Goal: Task Accomplishment & Management: Use online tool/utility

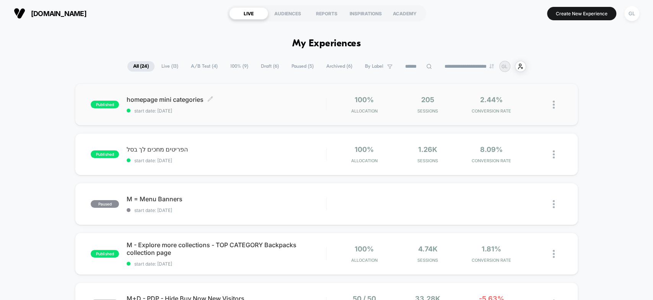
click at [160, 100] on span "homepage mini categories Click to edit experience details" at bounding box center [226, 100] width 199 height 8
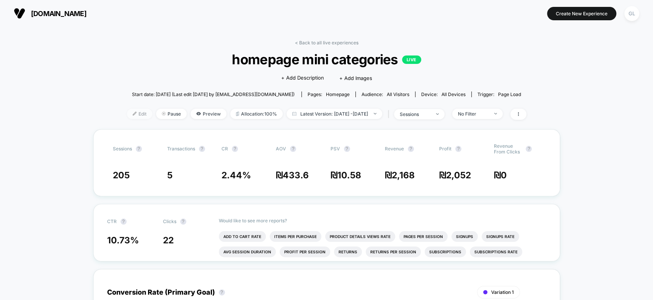
click at [131, 112] on span "Edit" at bounding box center [139, 114] width 25 height 10
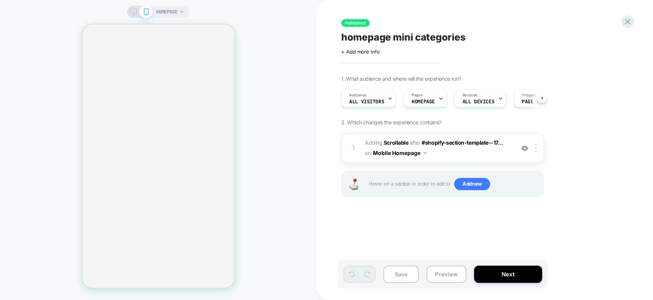
click at [531, 149] on div at bounding box center [537, 148] width 13 height 8
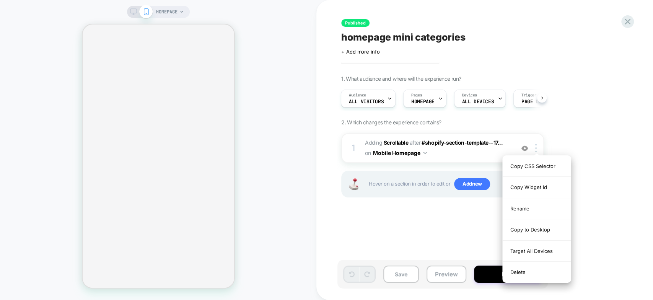
click at [584, 144] on div "1. What audience and where will the experience run? Audience All Visitors Pages…" at bounding box center [480, 145] width 279 height 141
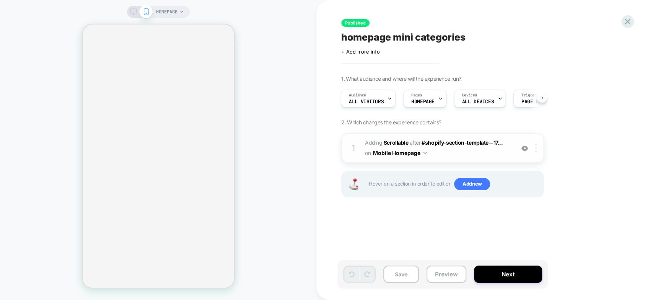
click at [534, 145] on div at bounding box center [537, 148] width 13 height 8
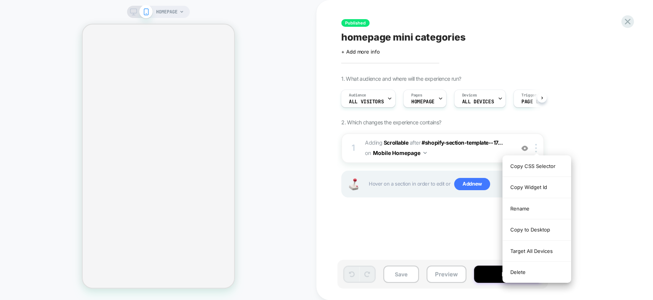
click at [600, 162] on div "1. What audience and where will the experience run? Audience All Visitors Pages…" at bounding box center [480, 145] width 279 height 141
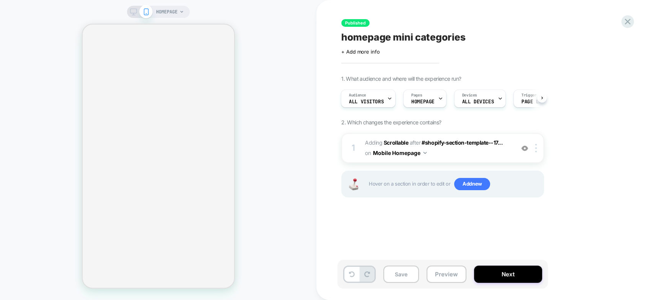
click at [538, 148] on div at bounding box center [537, 148] width 13 height 8
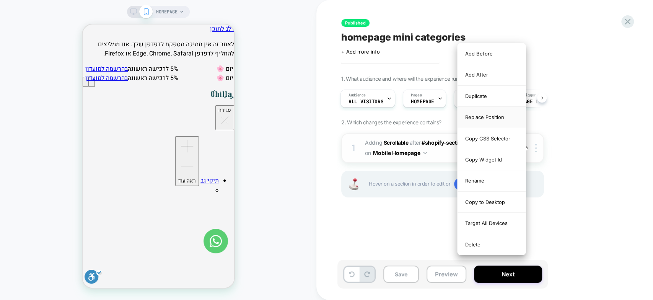
scroll to position [0, 0]
click at [492, 112] on div "Replace Position" at bounding box center [492, 117] width 68 height 21
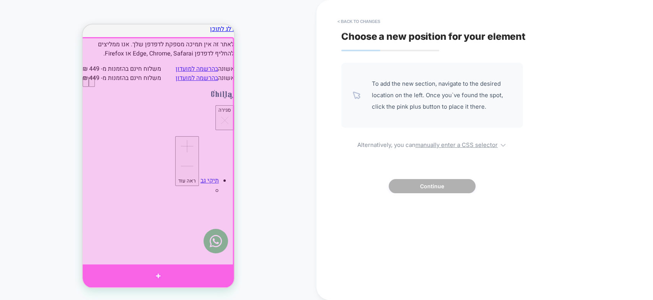
click at [158, 276] on div at bounding box center [158, 275] width 152 height 23
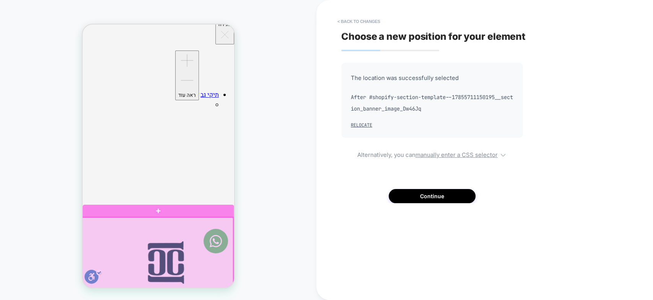
scroll to position [76, 0]
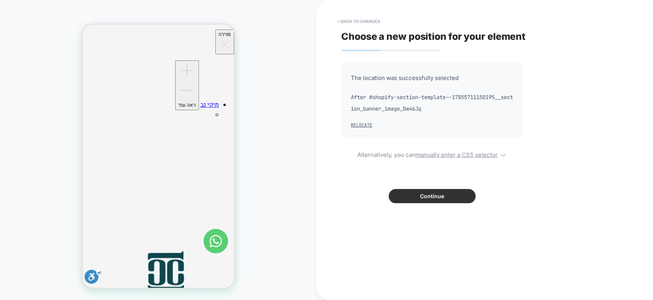
click at [439, 195] on button "Continue" at bounding box center [432, 196] width 87 height 14
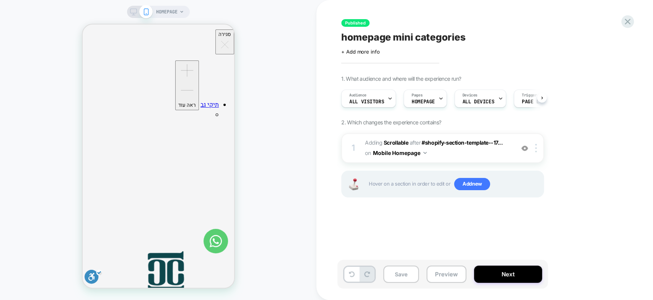
scroll to position [0, 0]
click at [390, 142] on b "Scrollable" at bounding box center [396, 142] width 24 height 7
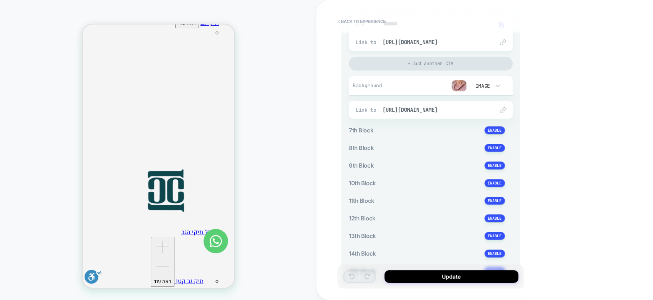
scroll to position [889, 0]
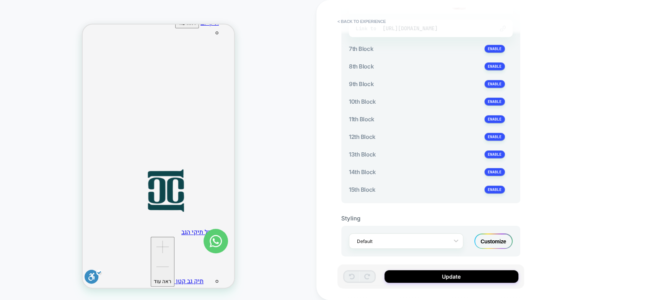
click at [500, 236] on div "Customize" at bounding box center [493, 240] width 38 height 15
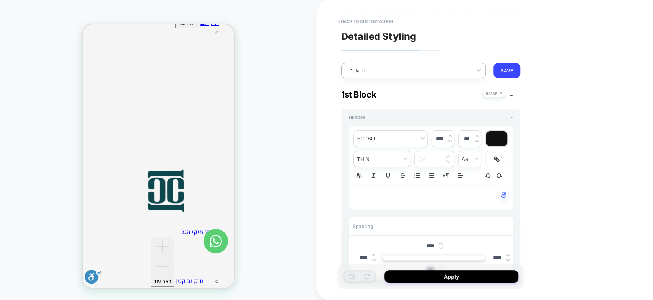
click at [402, 66] on div "Default" at bounding box center [408, 70] width 126 height 10
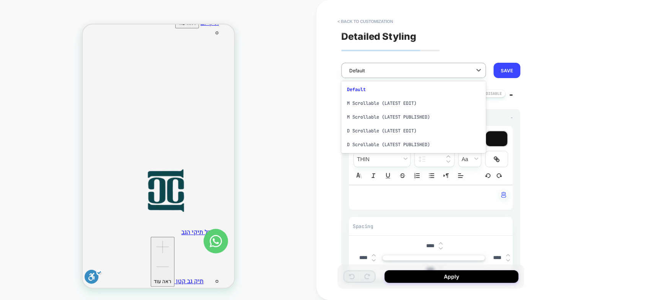
click at [402, 67] on div at bounding box center [408, 70] width 119 height 7
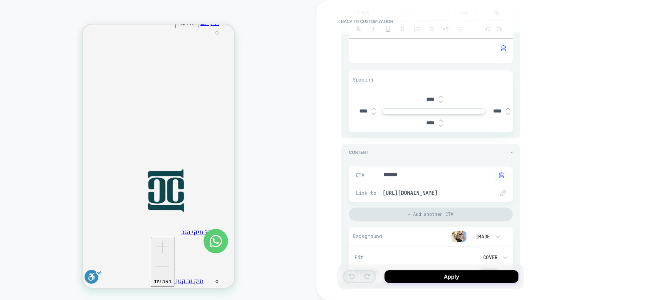
scroll to position [0, 0]
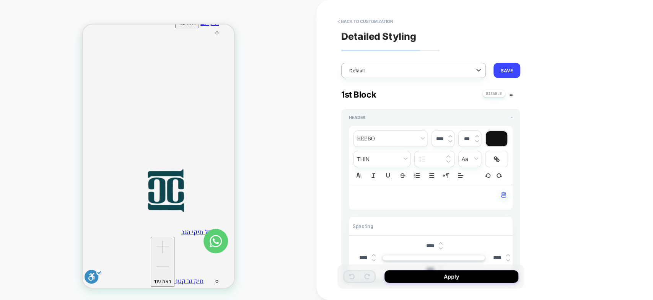
click at [367, 34] on div "< Back to customization 2nd Block" at bounding box center [434, 26] width 187 height 22
click at [480, 67] on icon at bounding box center [479, 70] width 8 height 8
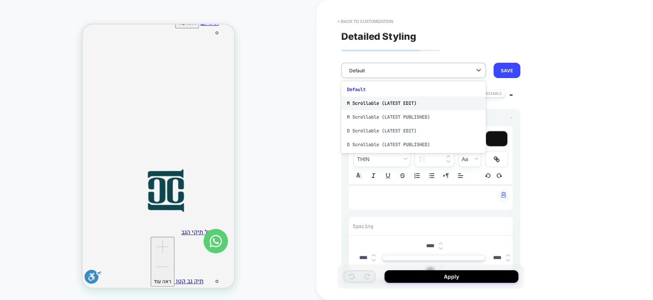
click at [429, 101] on div "M Scrollable (LATEST EDIT)" at bounding box center [413, 103] width 145 height 14
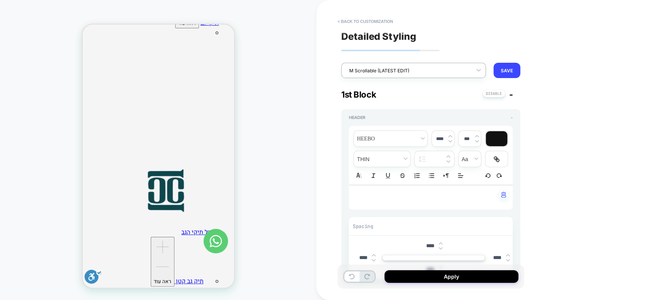
click at [370, 70] on div at bounding box center [408, 70] width 119 height 7
click at [510, 69] on button "SAVE" at bounding box center [507, 70] width 27 height 15
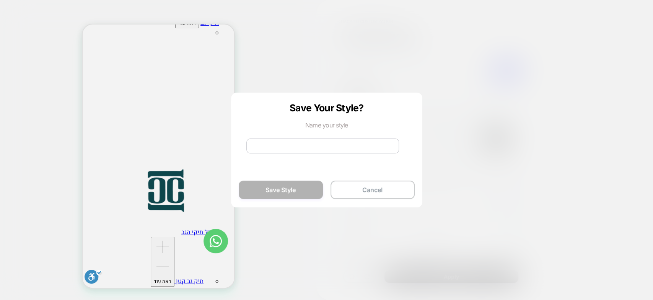
click at [357, 186] on button "Cancel" at bounding box center [373, 190] width 84 height 18
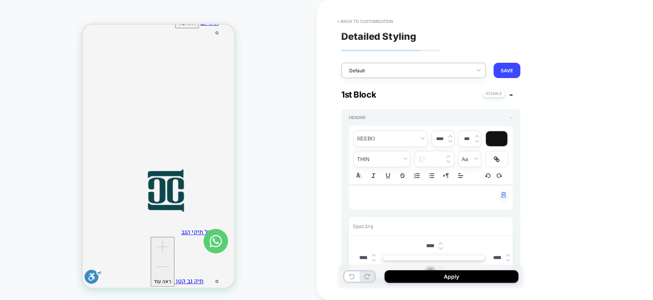
click at [371, 74] on div "Default" at bounding box center [408, 70] width 126 height 10
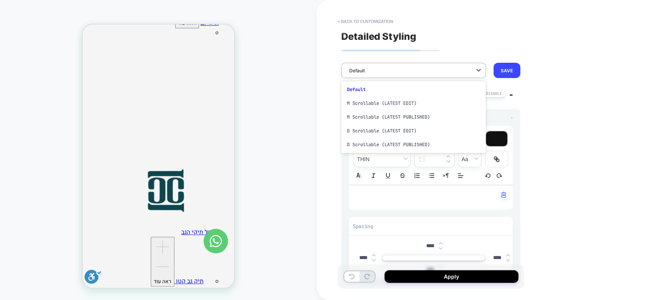
click at [355, 89] on div "Default" at bounding box center [413, 90] width 145 height 14
click at [373, 71] on div at bounding box center [408, 70] width 119 height 7
click at [396, 102] on div "M Scrollable (LATEST EDIT)" at bounding box center [413, 103] width 145 height 14
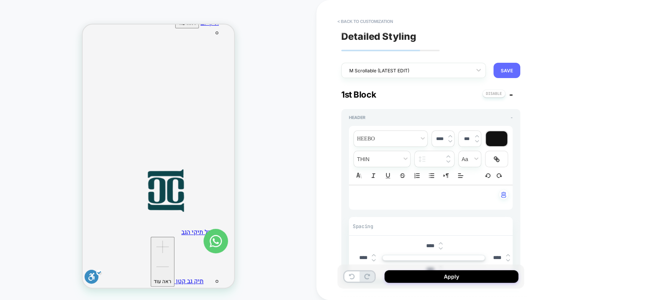
click at [509, 70] on button "SAVE" at bounding box center [507, 70] width 27 height 15
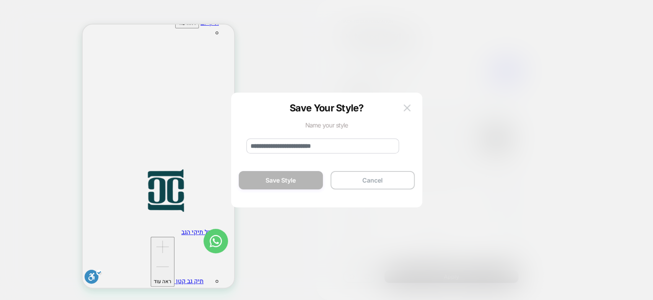
type textarea "*"
type input "**********"
click at [275, 187] on button "Save Style" at bounding box center [281, 187] width 84 height 18
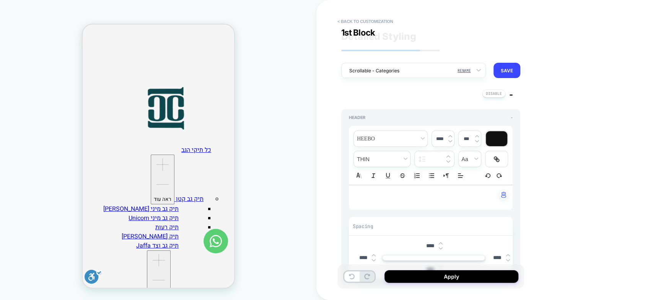
scroll to position [3360, 0]
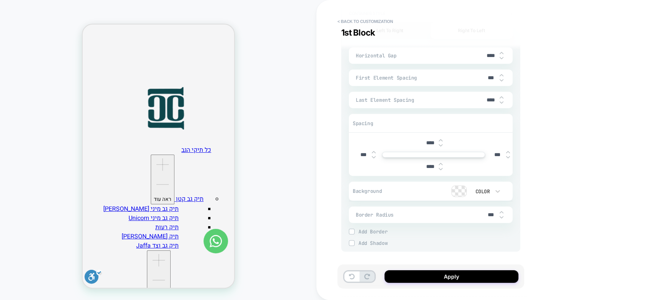
type textarea "*"
click at [429, 163] on input "****" at bounding box center [430, 166] width 17 height 7
type textarea "*"
click at [566, 108] on div "**********" at bounding box center [484, 150] width 337 height 300
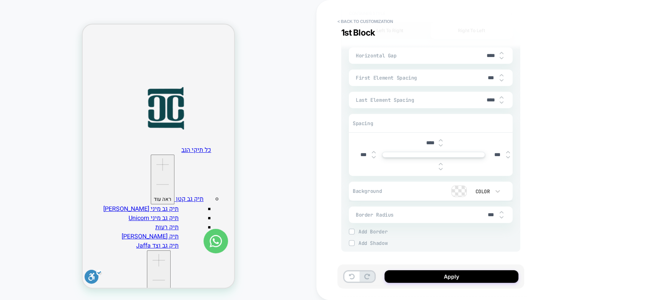
click at [428, 164] on input "text" at bounding box center [430, 167] width 17 height 6
type input "***"
type textarea "*"
type input "***"
click at [547, 151] on div "**********" at bounding box center [484, 150] width 337 height 300
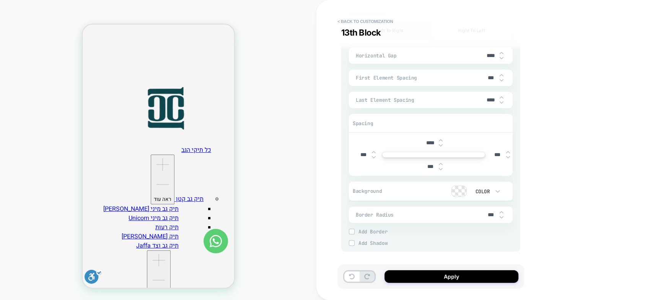
scroll to position [191, 0]
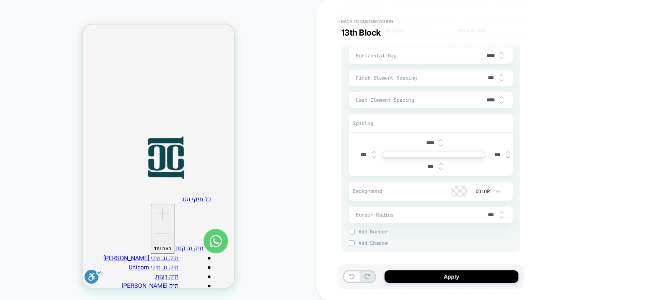
type textarea "*"
click at [427, 163] on input "***" at bounding box center [430, 166] width 17 height 7
click at [431, 163] on input "***" at bounding box center [430, 166] width 17 height 7
type input "***"
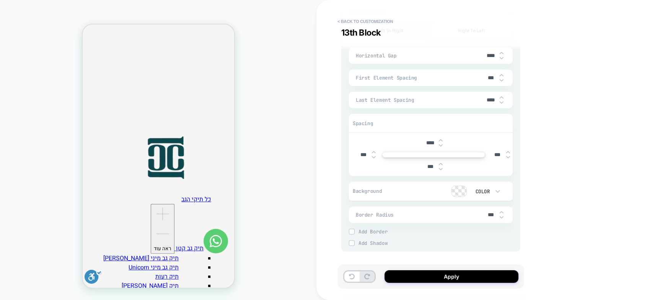
type textarea "*"
type input "****"
type textarea "*"
type input "***"
type textarea "*"
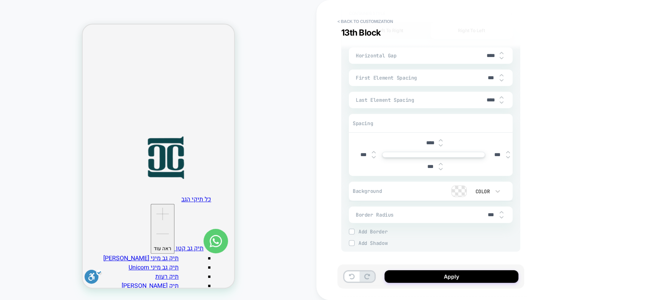
type input "****"
type textarea "*"
type input "*"
type textarea "*"
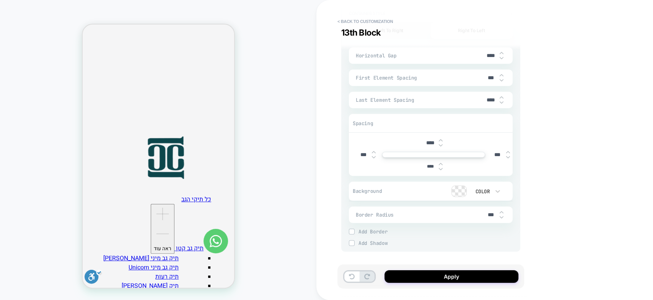
type input "*****"
type textarea "*"
click at [568, 117] on div "**********" at bounding box center [484, 150] width 337 height 300
click at [428, 164] on input "*****" at bounding box center [430, 167] width 17 height 6
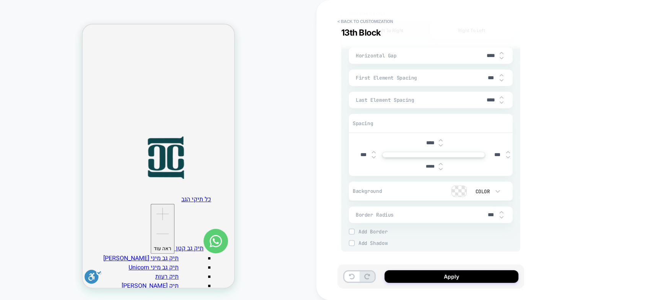
type input "***"
type textarea "*"
type input "***"
click at [616, 121] on div "**********" at bounding box center [484, 150] width 337 height 300
click at [431, 163] on input "***" at bounding box center [430, 166] width 17 height 7
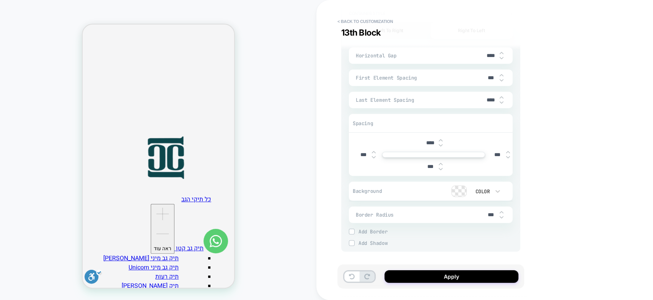
click at [431, 163] on input "***" at bounding box center [430, 166] width 17 height 7
type input "***"
type textarea "*"
type input "***"
type textarea "*"
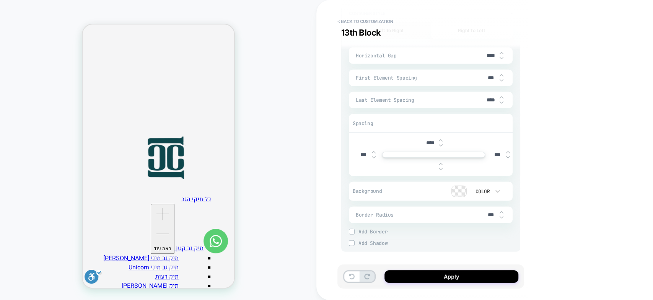
type input "*"
type input "****"
type textarea "*"
type input "*"
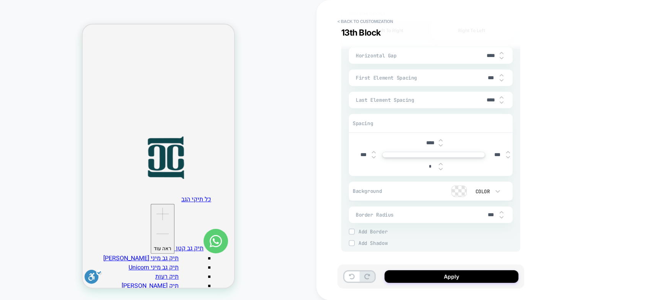
type textarea "*"
type input "*****"
type textarea "*"
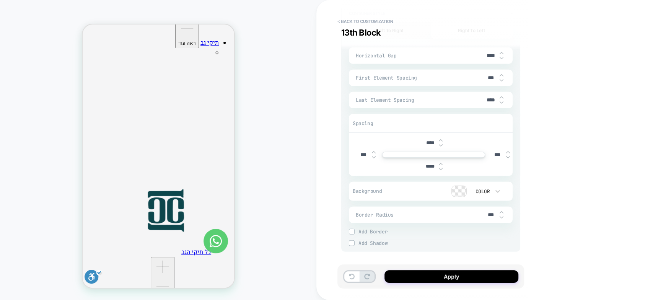
scroll to position [181, 0]
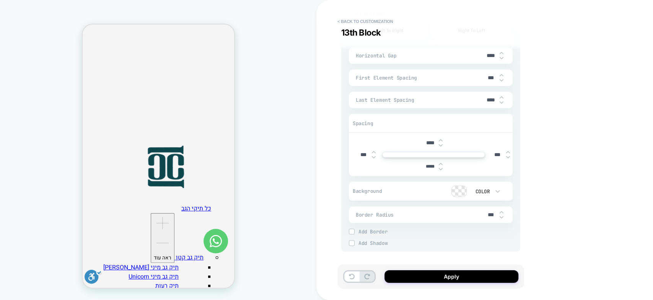
type input "***"
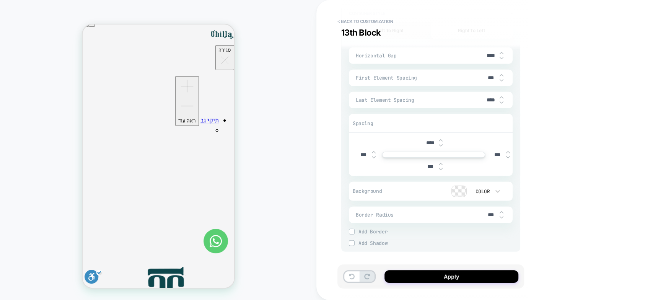
scroll to position [116, 0]
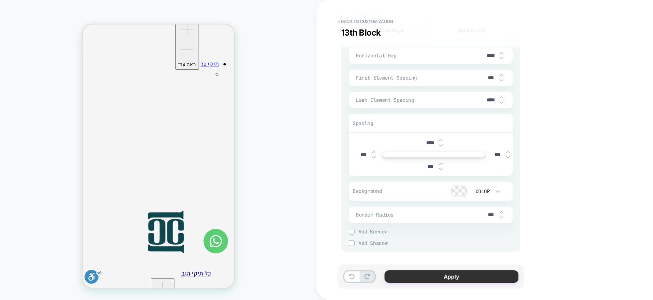
click at [457, 279] on button "Apply" at bounding box center [451, 276] width 134 height 13
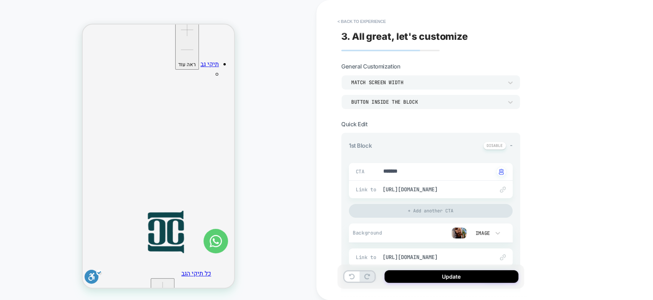
click at [456, 279] on button "Update" at bounding box center [451, 276] width 134 height 13
type textarea "*"
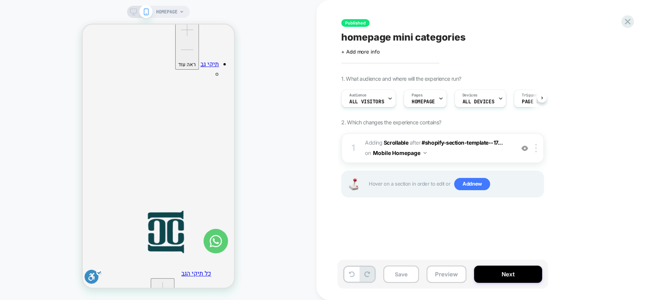
scroll to position [0, 0]
click at [513, 275] on button "Next" at bounding box center [508, 274] width 68 height 17
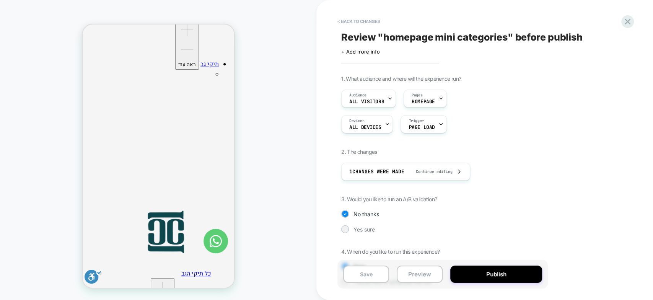
scroll to position [34, 0]
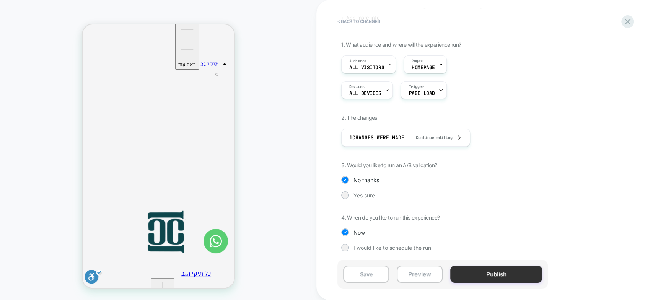
click at [496, 270] on button "Publish" at bounding box center [496, 274] width 92 height 17
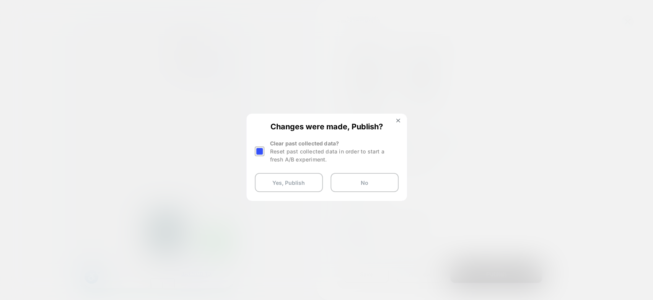
click at [259, 147] on div at bounding box center [260, 152] width 10 height 10
click at [278, 186] on button "Yes, Publish" at bounding box center [289, 182] width 68 height 19
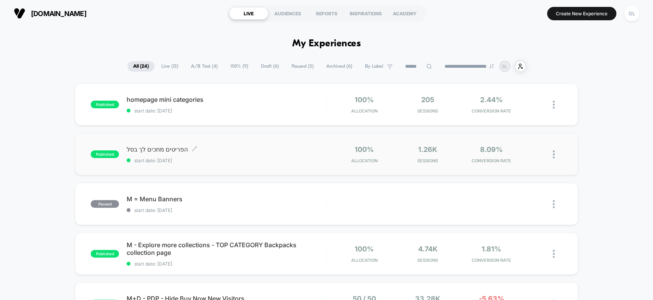
click at [160, 149] on span "הפריטים מחכים לך בסל Click to edit experience details" at bounding box center [226, 149] width 199 height 8
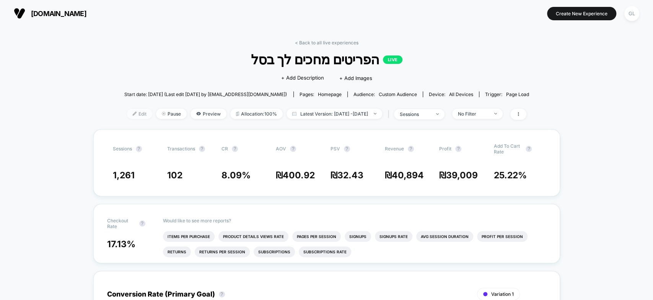
click at [127, 115] on span "Edit" at bounding box center [139, 114] width 25 height 10
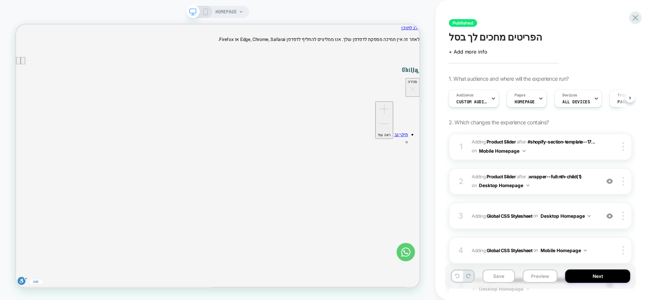
scroll to position [0, 1]
click at [202, 14] on icon at bounding box center [205, 11] width 7 height 7
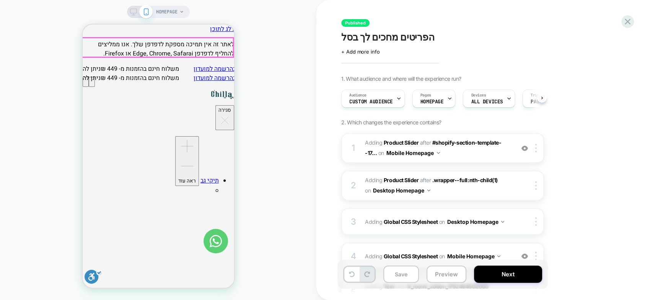
scroll to position [0, 0]
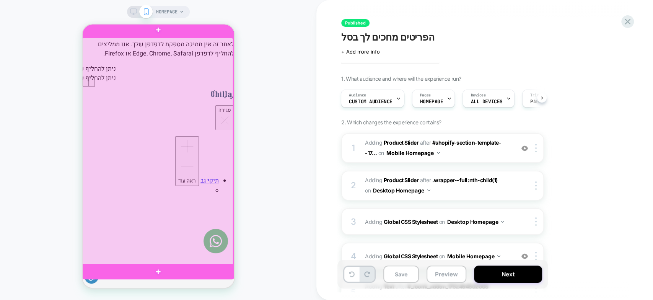
click at [164, 266] on div at bounding box center [158, 271] width 152 height 15
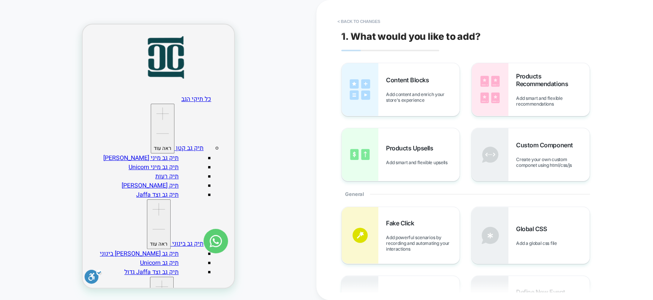
scroll to position [0, 0]
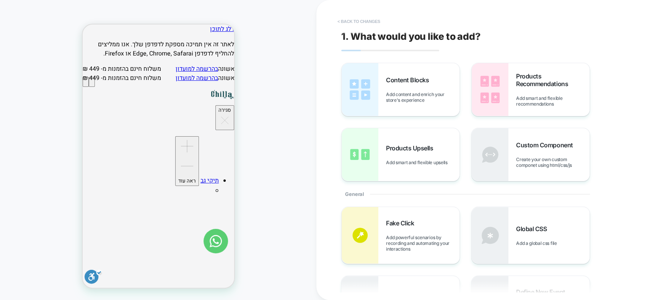
click at [357, 19] on button "< Back to changes" at bounding box center [359, 21] width 51 height 12
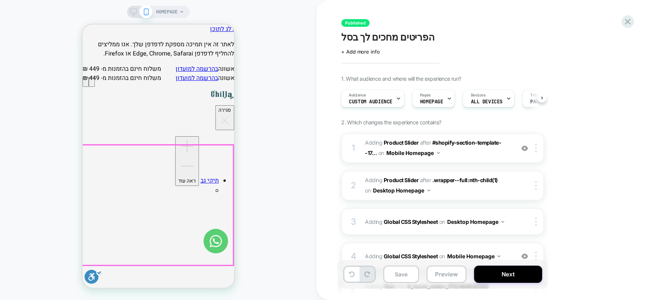
scroll to position [31, 0]
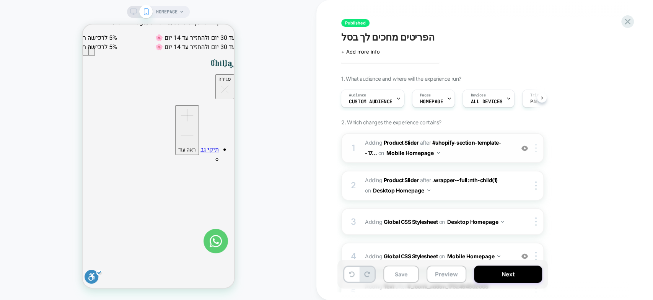
click at [536, 147] on img at bounding box center [536, 148] width 2 height 8
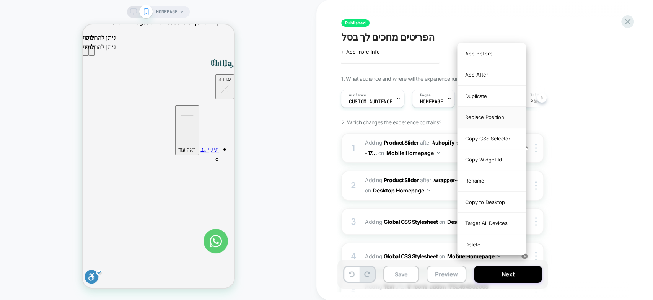
click at [489, 115] on div "Replace Position" at bounding box center [492, 117] width 68 height 21
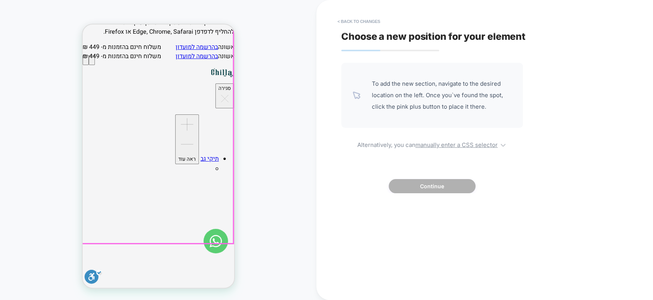
scroll to position [0, 0]
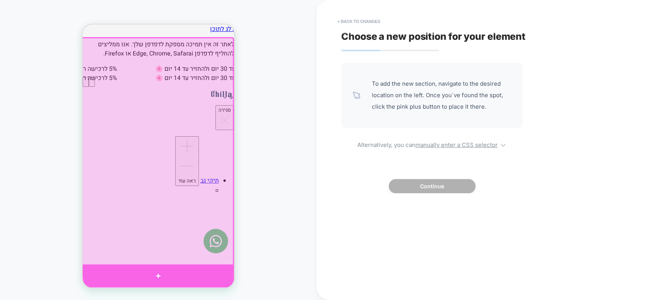
click at [156, 267] on div at bounding box center [158, 275] width 152 height 23
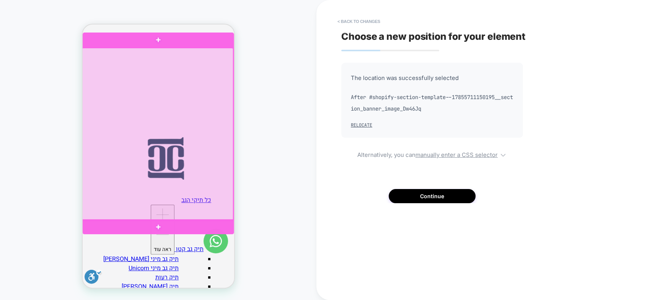
scroll to position [190, 0]
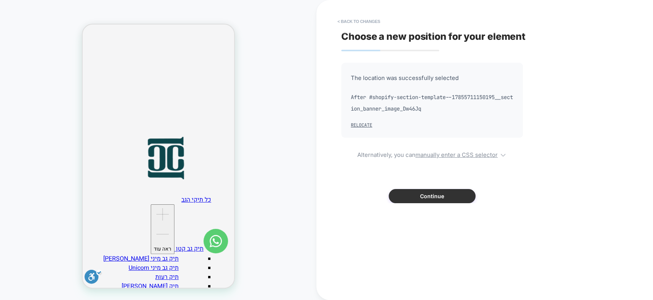
click at [420, 190] on button "Continue" at bounding box center [432, 196] width 87 height 14
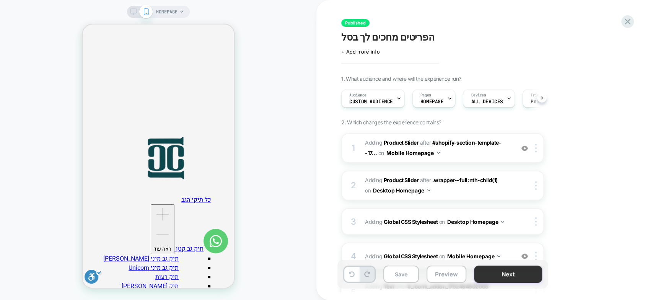
scroll to position [0, 0]
click at [500, 275] on button "Next" at bounding box center [508, 274] width 68 height 17
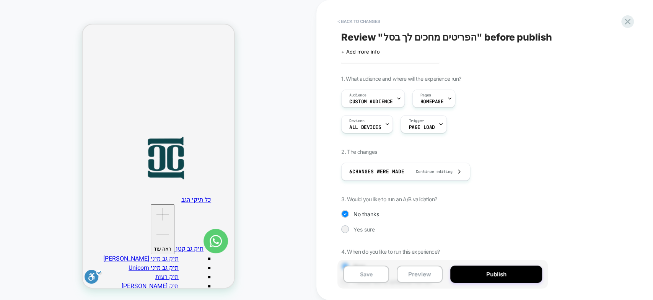
click at [500, 275] on button "Publish" at bounding box center [496, 274] width 92 height 17
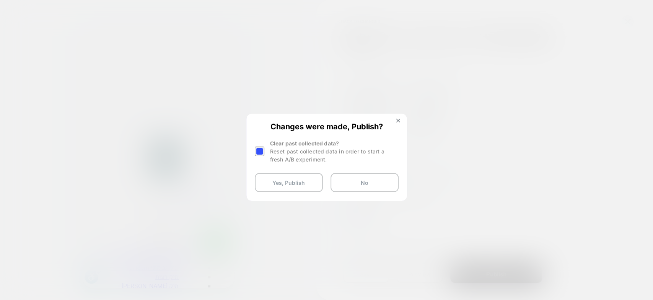
click at [260, 153] on div at bounding box center [260, 152] width 10 height 10
click at [301, 180] on button "Yes, Publish" at bounding box center [289, 182] width 68 height 19
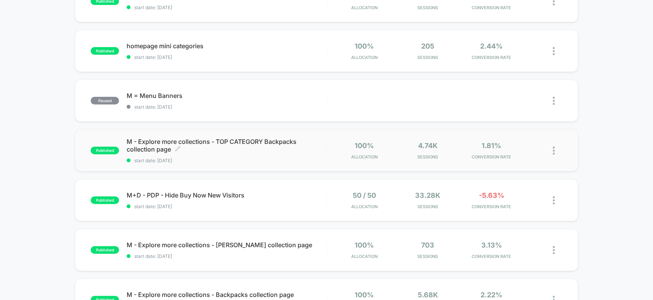
scroll to position [136, 0]
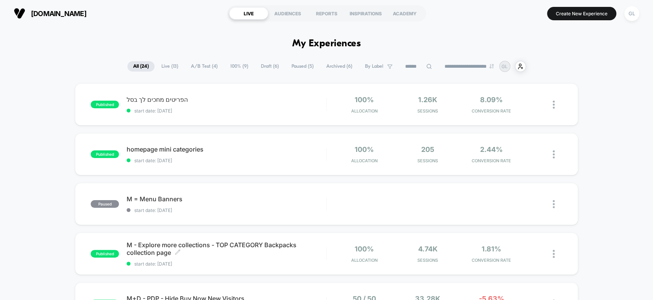
scroll to position [136, 0]
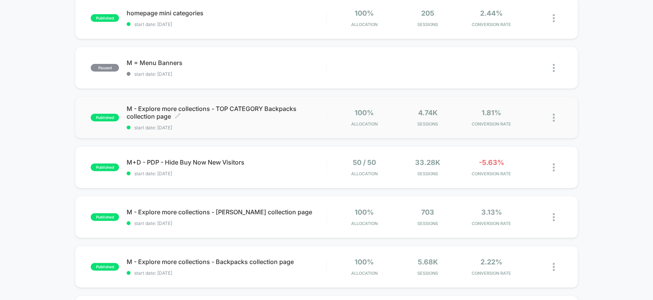
click at [153, 108] on span "M - Explore more collections - TOP CATEGORY Backpacks collection page Click to …" at bounding box center [226, 112] width 199 height 15
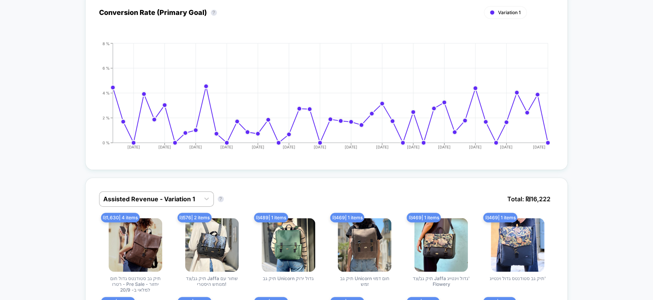
scroll to position [300, 0]
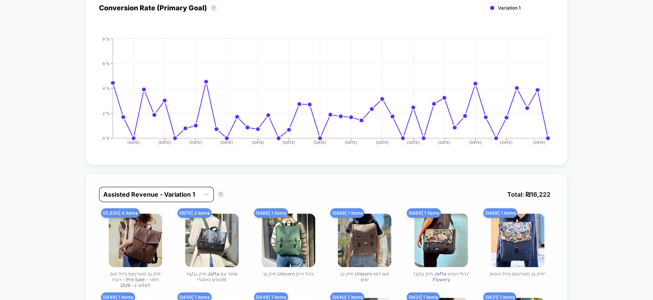
click at [181, 194] on div at bounding box center [149, 194] width 93 height 9
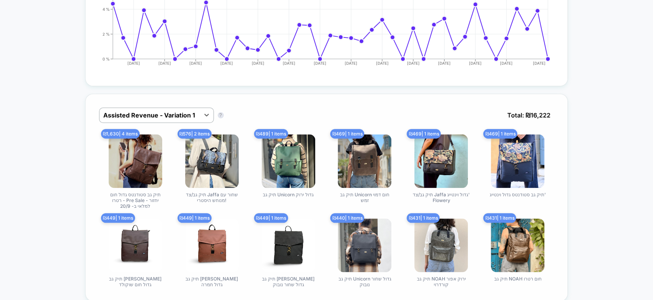
scroll to position [375, 0]
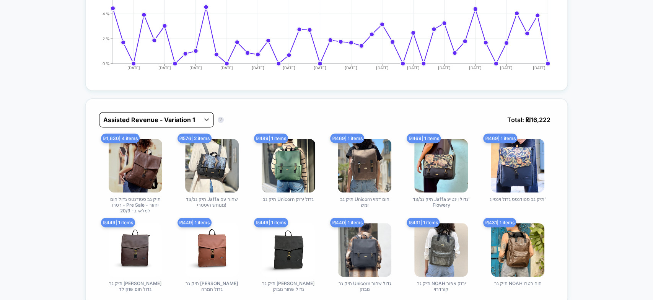
click at [161, 121] on div at bounding box center [149, 119] width 93 height 9
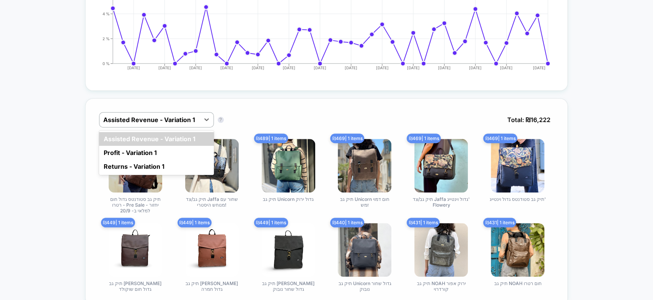
click at [556, 104] on div "option Profit - Variation 1 focused, 2 of 3. 3 results available. Use Up and Do…" at bounding box center [326, 201] width 483 height 207
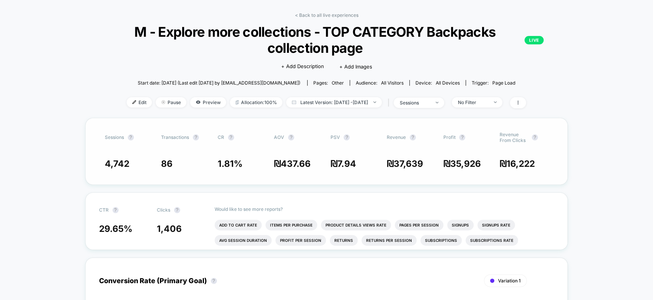
scroll to position [0, 0]
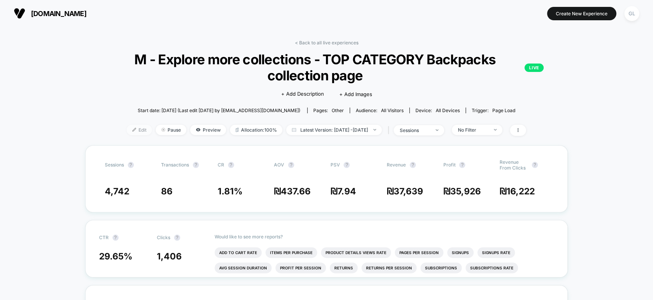
click at [130, 129] on span "Edit" at bounding box center [139, 130] width 25 height 10
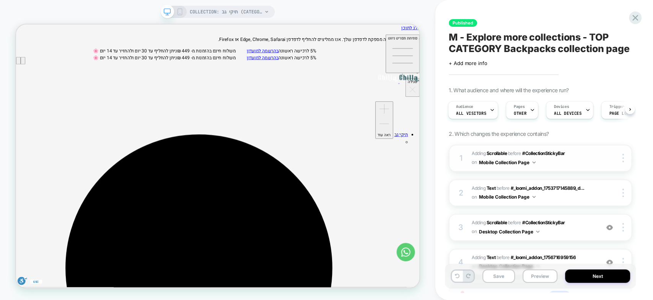
scroll to position [66, 0]
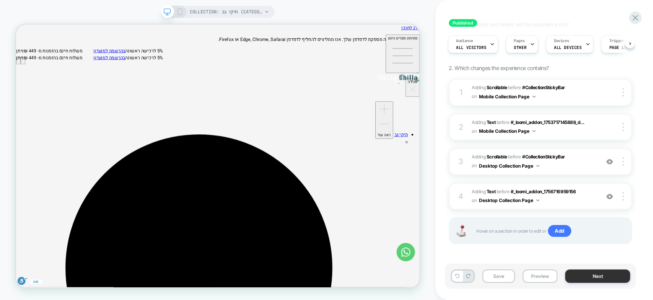
click at [595, 277] on button "Next" at bounding box center [597, 275] width 65 height 13
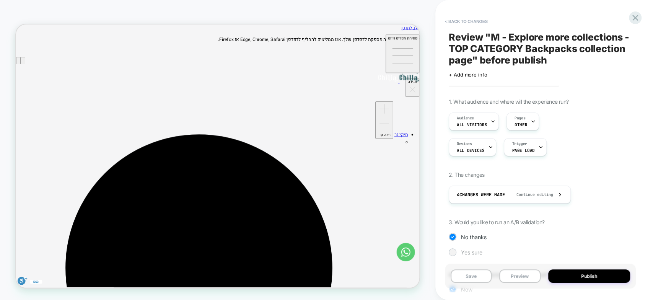
scroll to position [57, 0]
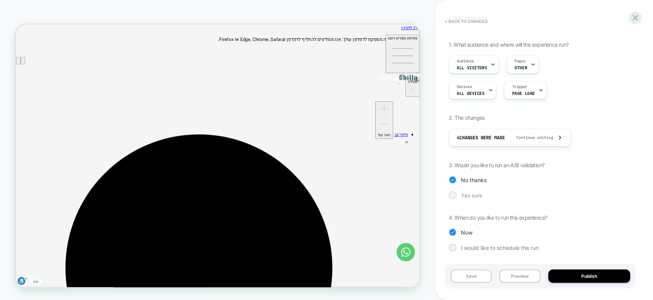
click at [473, 194] on span "Yes sure" at bounding box center [471, 195] width 21 height 7
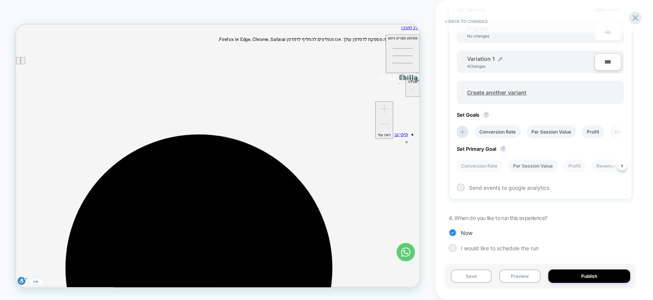
scroll to position [190, 0]
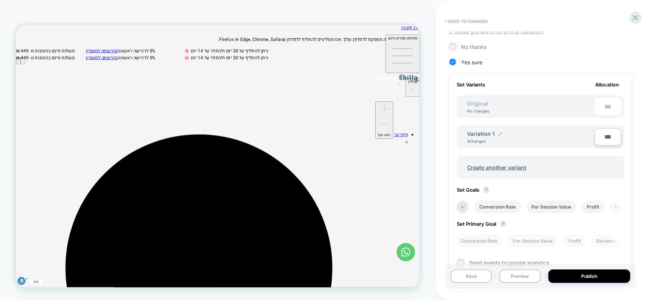
click at [499, 133] on img at bounding box center [500, 134] width 4 height 4
click at [495, 132] on input "**********" at bounding box center [494, 137] width 55 height 15
type input "*"
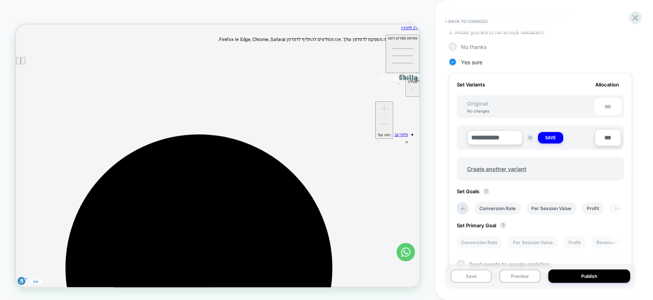
click at [493, 135] on input "**********" at bounding box center [494, 137] width 55 height 15
type input "**********"
click at [503, 135] on input "**********" at bounding box center [494, 137] width 55 height 15
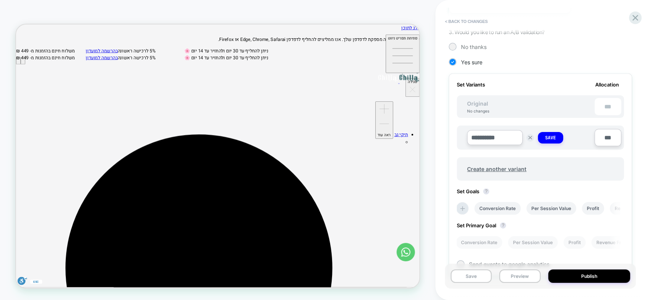
scroll to position [165, 0]
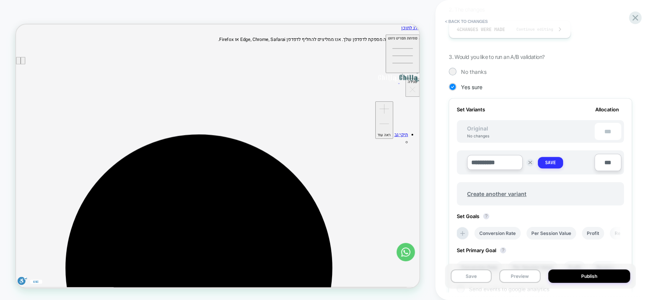
click at [557, 163] on button "Save" at bounding box center [550, 162] width 25 height 11
click at [476, 156] on span "cta-inside" at bounding box center [480, 158] width 27 height 7
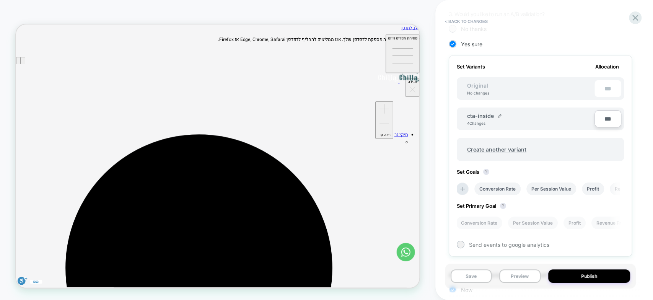
scroll to position [181, 0]
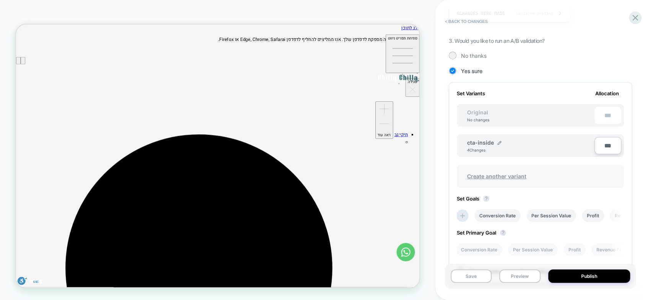
click at [510, 175] on span "Create another variant" at bounding box center [496, 176] width 75 height 18
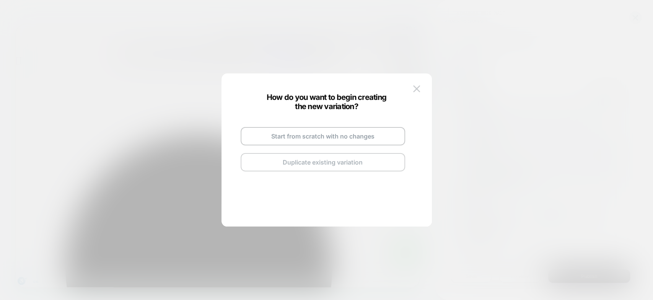
click at [330, 164] on button "Duplicate existing variation" at bounding box center [323, 162] width 165 height 18
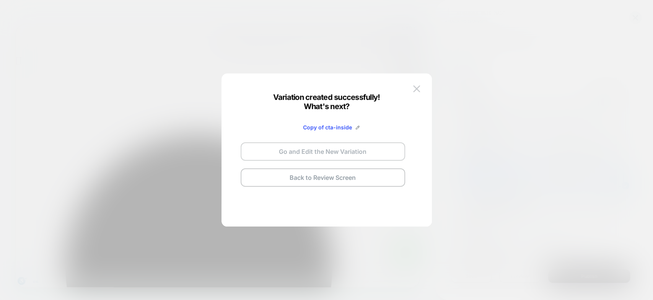
click at [352, 153] on button "Go and Edit the New Variation" at bounding box center [323, 151] width 165 height 18
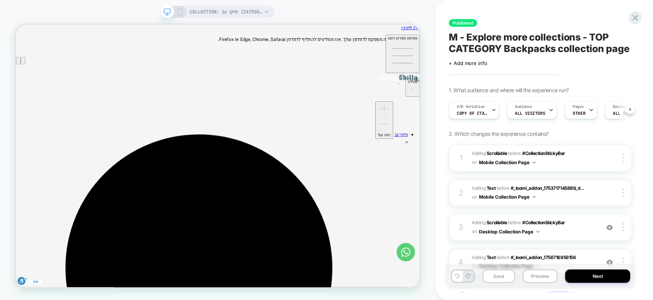
scroll to position [0, 0]
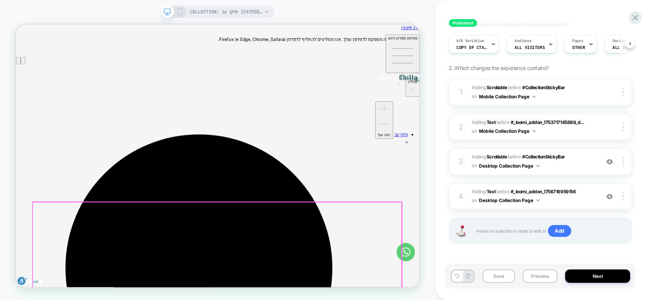
scroll to position [60, 0]
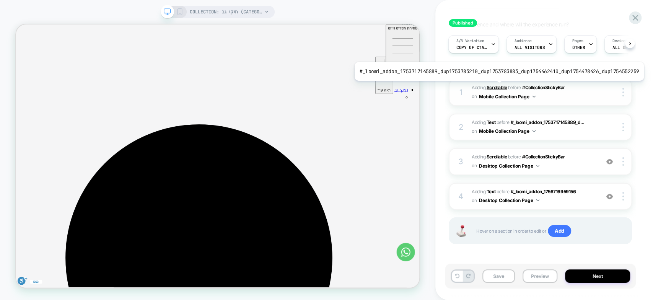
click at [495, 86] on b "Scrollable" at bounding box center [497, 88] width 20 height 6
click at [498, 89] on b "Scrollable" at bounding box center [497, 88] width 20 height 6
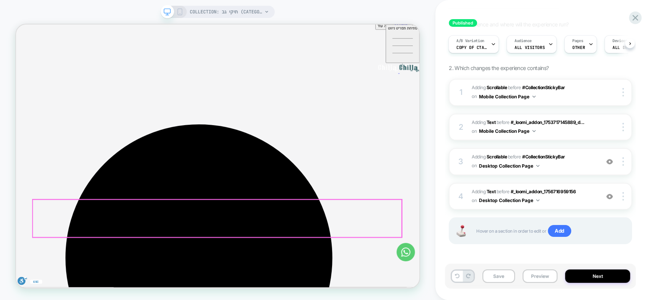
scroll to position [0, 0]
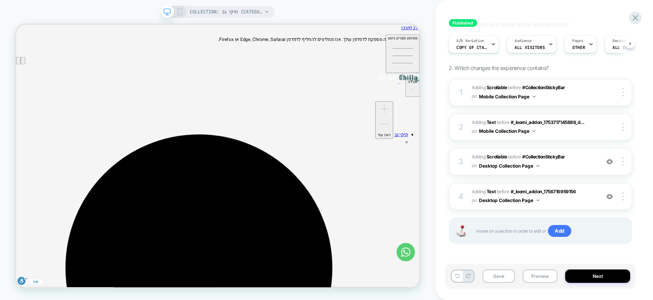
click at [182, 10] on icon at bounding box center [179, 11] width 7 height 7
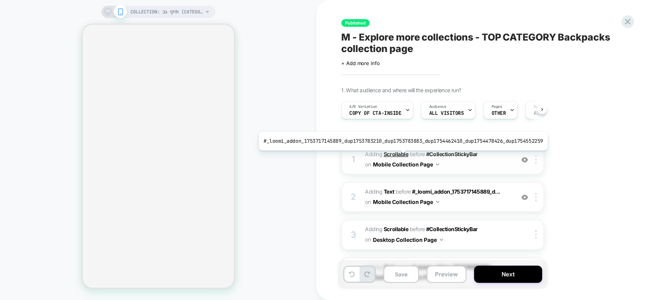
scroll to position [0, 0]
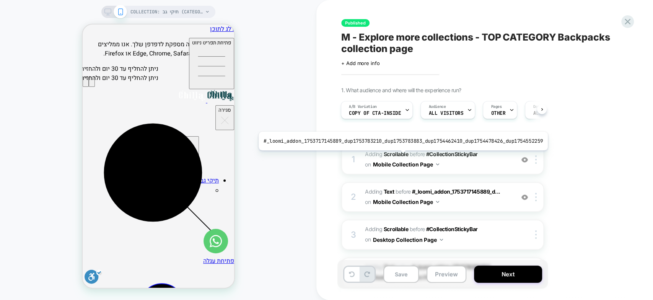
click at [399, 156] on b "Scrollable" at bounding box center [396, 154] width 24 height 7
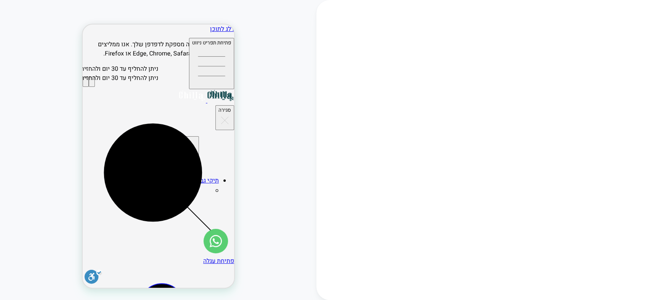
scroll to position [0, 0]
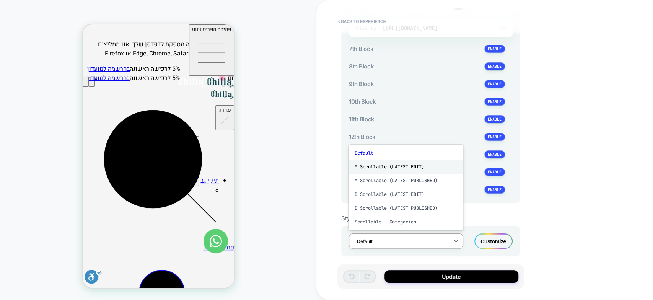
scroll to position [73, 0]
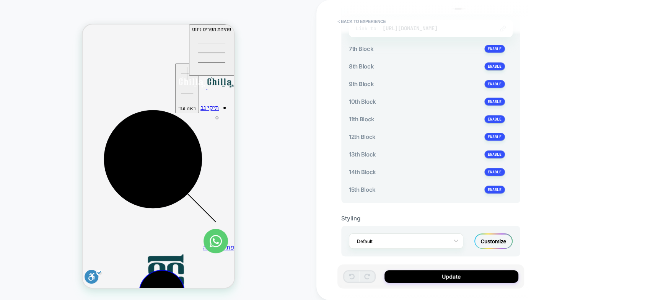
click at [567, 154] on div "**********" at bounding box center [484, 150] width 337 height 300
click at [408, 238] on div at bounding box center [401, 241] width 88 height 7
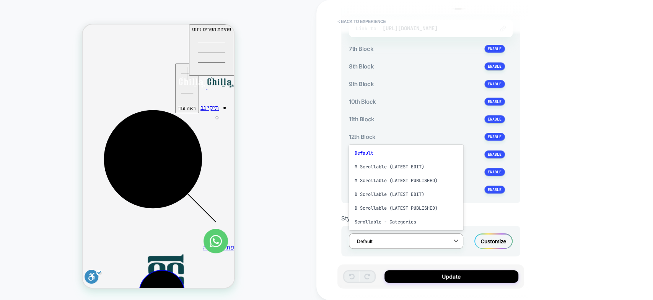
click at [408, 217] on div "Scrollable - Categories" at bounding box center [406, 222] width 114 height 14
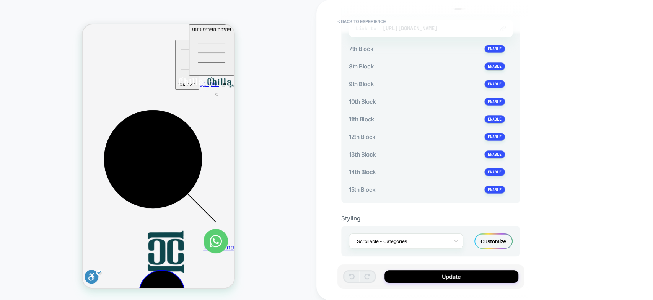
scroll to position [98, 0]
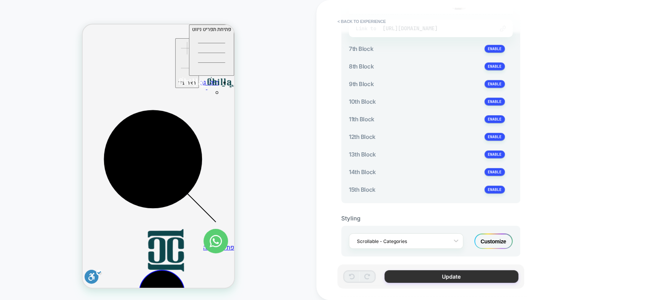
click at [448, 277] on button "Update" at bounding box center [451, 276] width 134 height 13
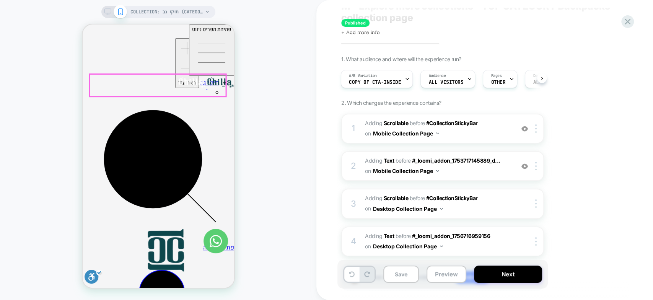
scroll to position [33, 0]
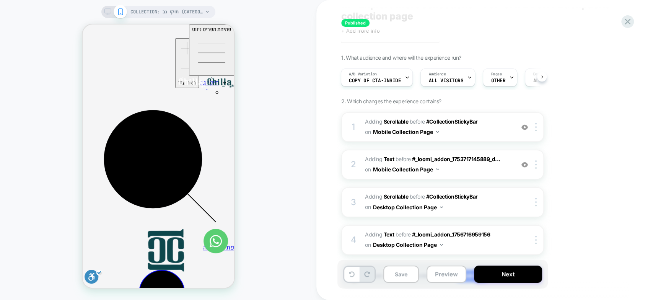
click at [105, 14] on icon at bounding box center [107, 11] width 7 height 7
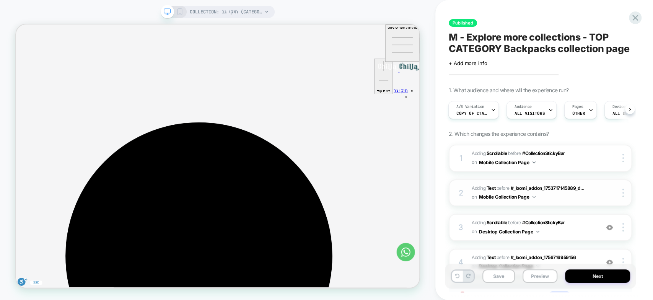
scroll to position [22, 0]
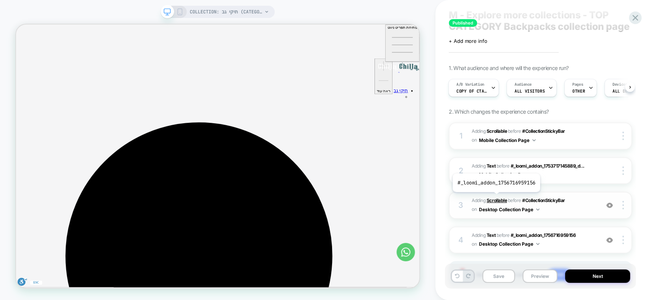
click at [495, 197] on b "Scrollable" at bounding box center [497, 200] width 20 height 6
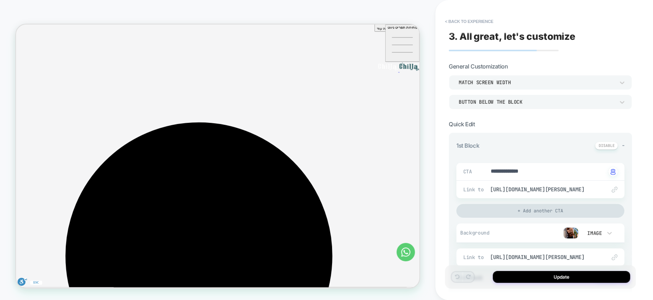
scroll to position [889, 0]
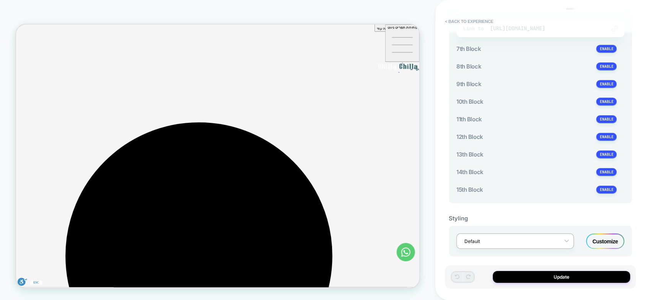
click at [557, 236] on div "Default" at bounding box center [510, 241] width 99 height 10
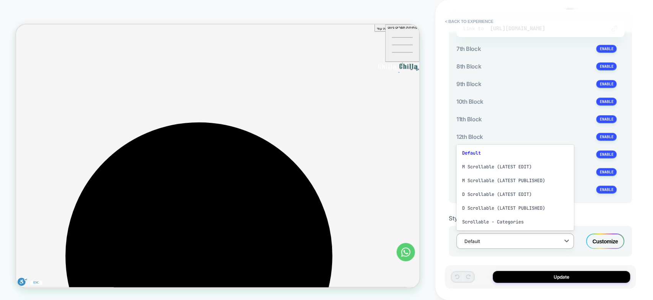
click at [495, 216] on div "Scrollable - Categories" at bounding box center [514, 222] width 117 height 14
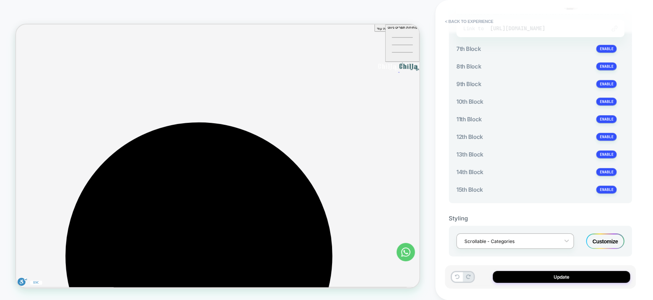
click at [473, 238] on div at bounding box center [509, 241] width 91 height 7
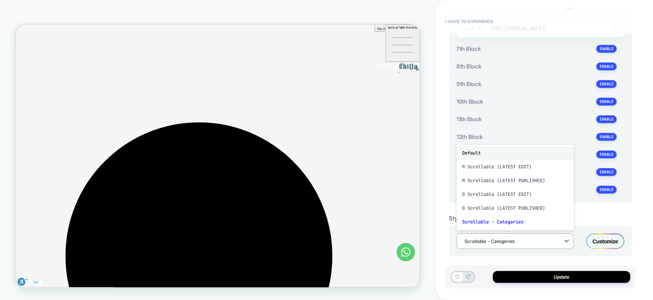
click at [476, 149] on div "Default" at bounding box center [514, 153] width 117 height 14
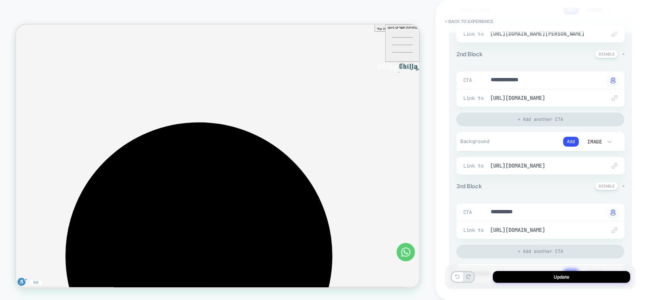
scroll to position [0, 0]
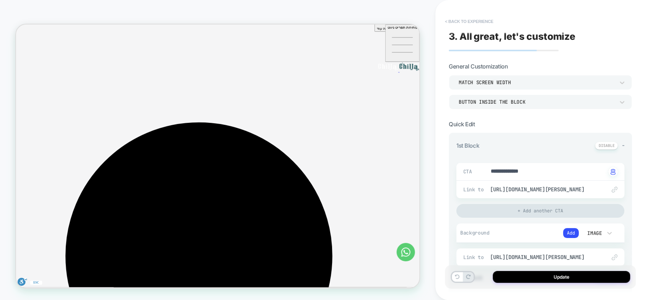
click at [456, 20] on button "< Back to experience" at bounding box center [469, 21] width 56 height 12
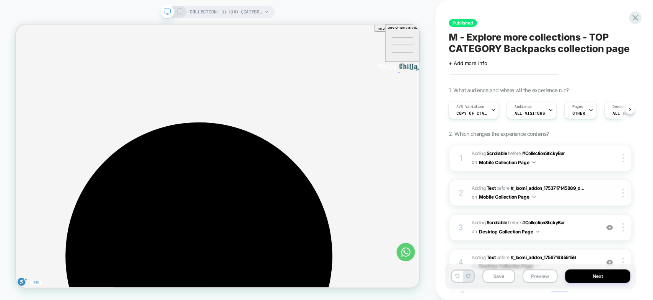
scroll to position [66, 0]
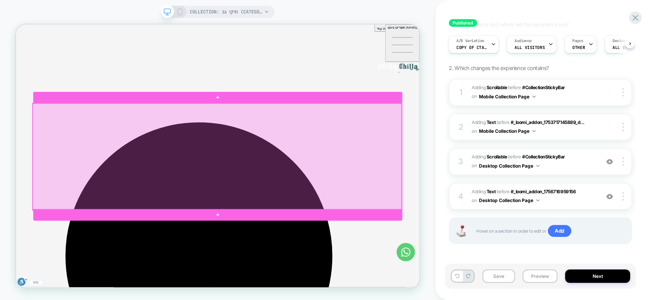
click at [477, 189] on div at bounding box center [284, 201] width 492 height 142
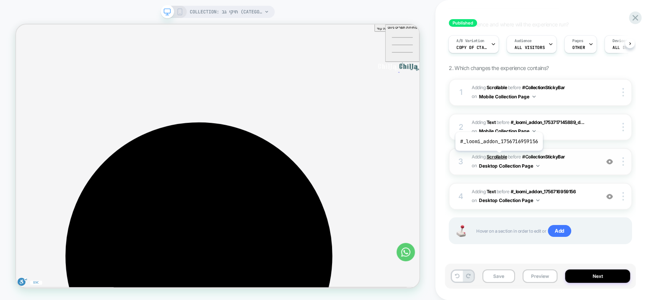
click at [498, 156] on b "Scrollable" at bounding box center [497, 157] width 20 height 6
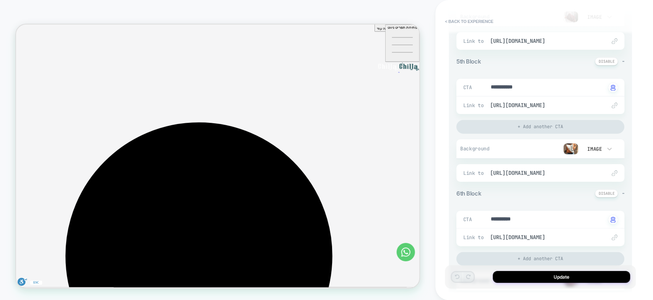
scroll to position [889, 0]
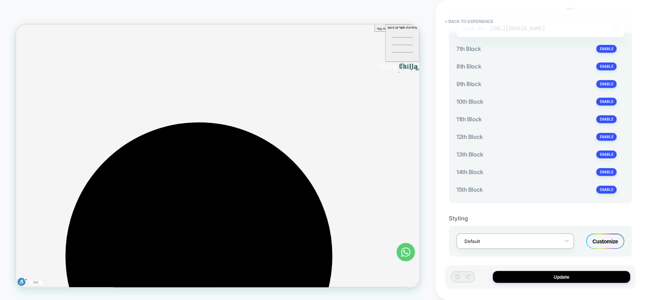
click at [545, 238] on div at bounding box center [509, 241] width 91 height 7
type textarea "*"
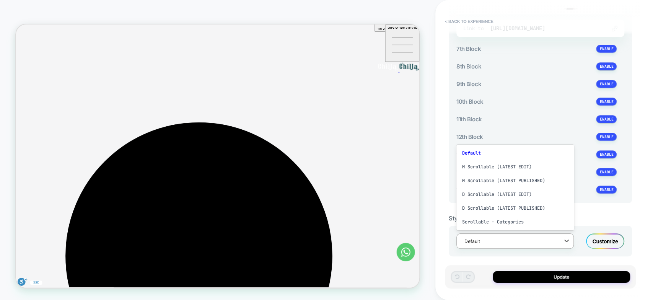
click at [633, 123] on div "**********" at bounding box center [540, 150] width 191 height 285
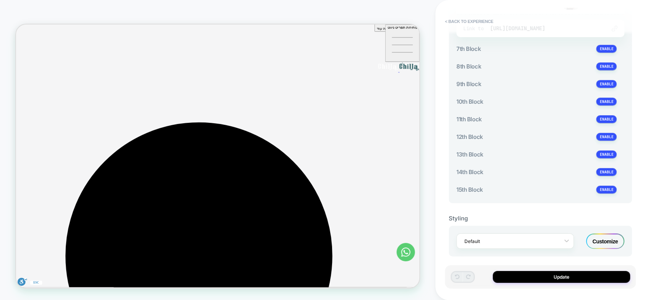
scroll to position [0, 0]
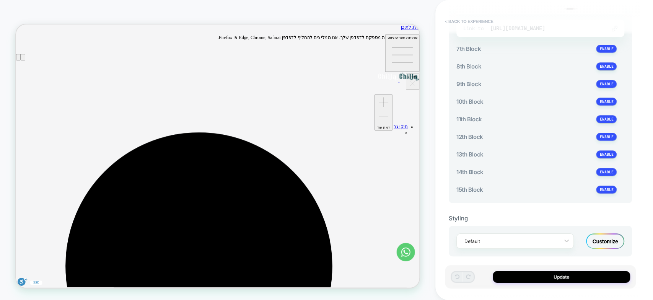
click at [452, 18] on button "< Back to experience" at bounding box center [469, 21] width 56 height 12
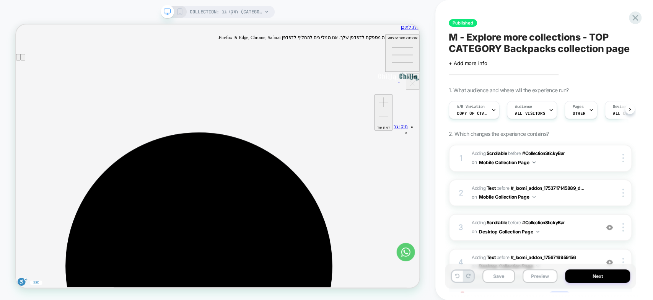
scroll to position [0, 0]
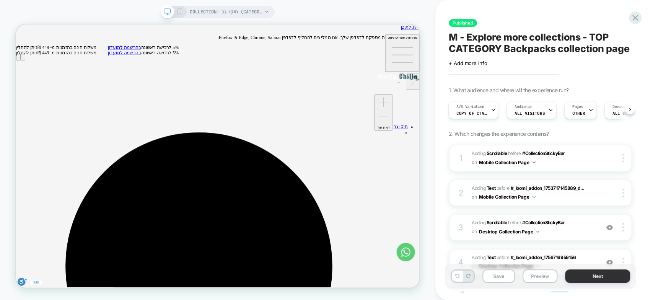
click at [604, 279] on button "Next" at bounding box center [597, 275] width 65 height 13
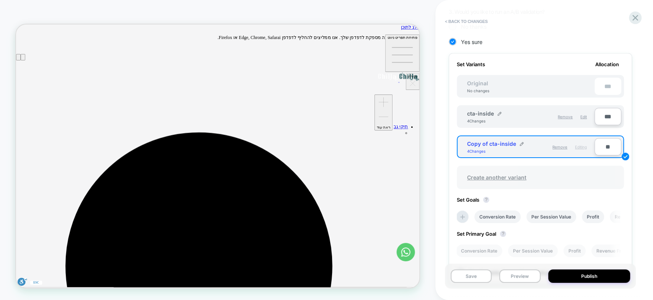
scroll to position [205, 0]
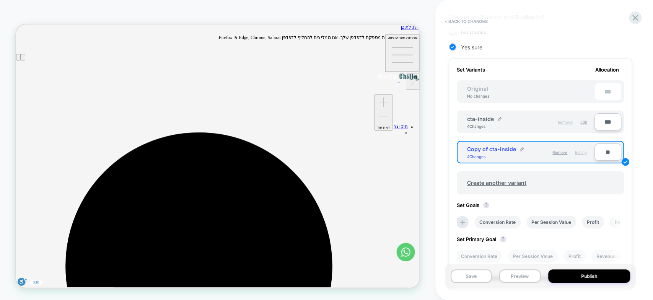
click at [564, 121] on span "Remove" at bounding box center [565, 122] width 15 height 5
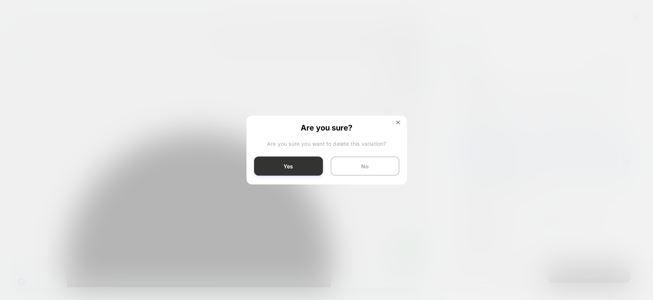
drag, startPoint x: 308, startPoint y: 166, endPoint x: 390, endPoint y: 189, distance: 84.7
click at [308, 166] on button "Yes" at bounding box center [288, 165] width 69 height 19
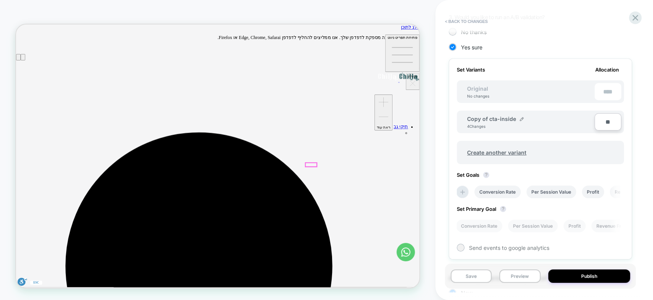
type input "****"
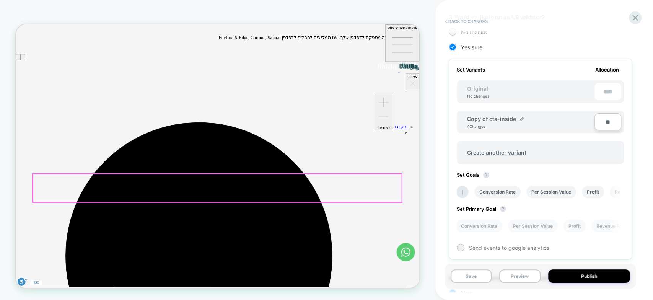
scroll to position [64, 0]
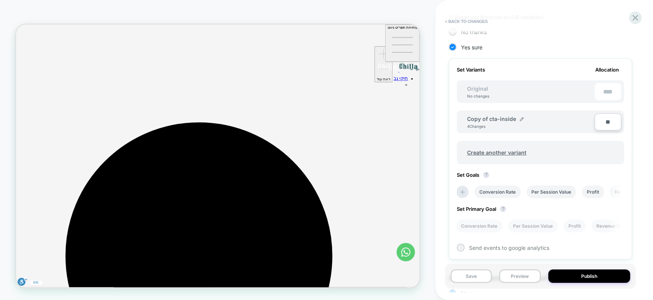
click at [468, 85] on span "Original" at bounding box center [477, 88] width 36 height 7
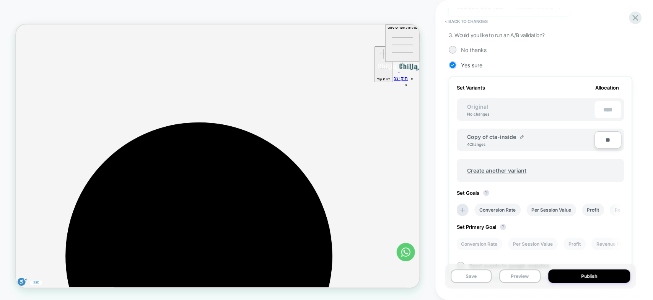
click at [603, 140] on input "**" at bounding box center [608, 139] width 27 height 17
type input "***"
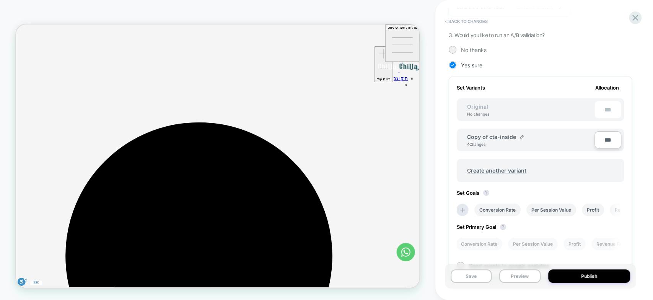
click at [634, 161] on div "Review " M - Explore more collections - TOP CATEGORY Backpacks collection page …" at bounding box center [540, 150] width 191 height 285
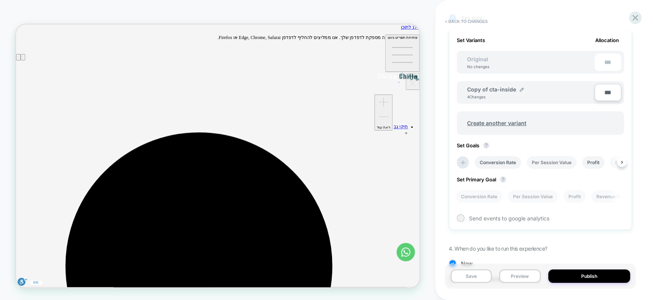
scroll to position [234, 0]
click at [619, 160] on button at bounding box center [622, 163] width 10 height 10
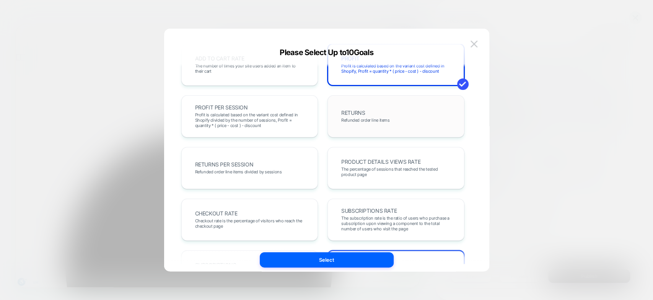
scroll to position [262, 0]
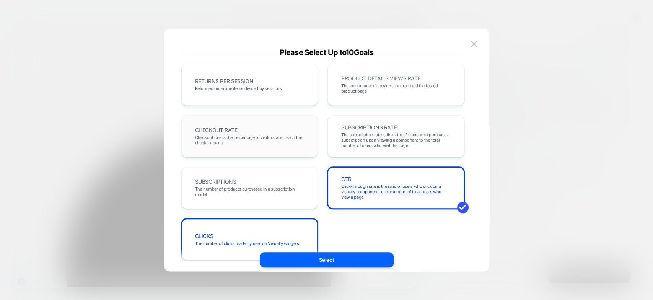
click at [249, 132] on div "CHECKOUT RATE Checkout rate is the percentage of visitors who reach the checkou…" at bounding box center [249, 136] width 121 height 26
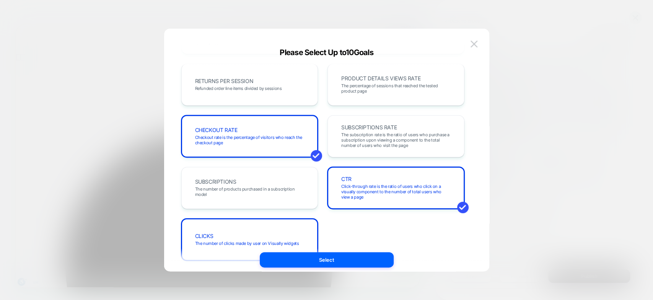
scroll to position [282, 0]
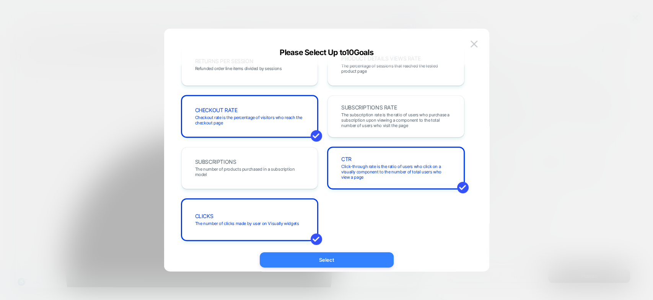
click at [323, 262] on button "Select" at bounding box center [327, 259] width 134 height 15
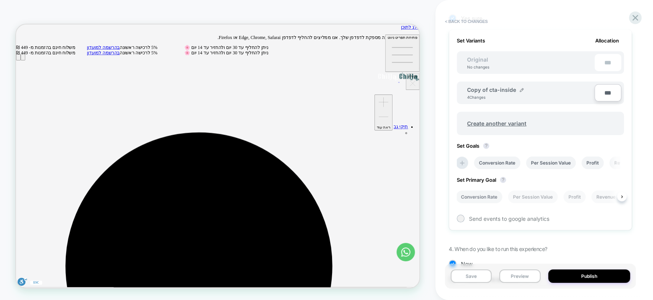
scroll to position [232, 0]
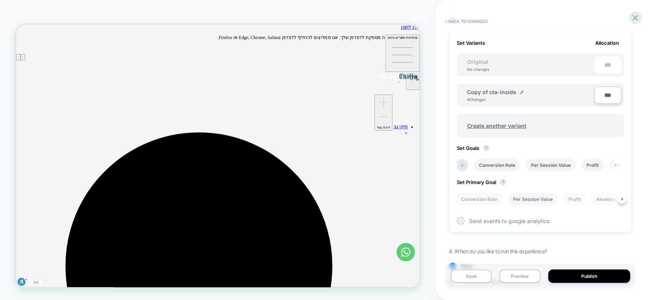
click at [554, 201] on li "Per Session Value" at bounding box center [533, 199] width 50 height 13
click at [543, 201] on li "Per Session Value" at bounding box center [533, 199] width 50 height 13
click at [622, 199] on button at bounding box center [622, 199] width 10 height 10
click at [515, 197] on li "Per Session Value" at bounding box center [511, 199] width 50 height 13
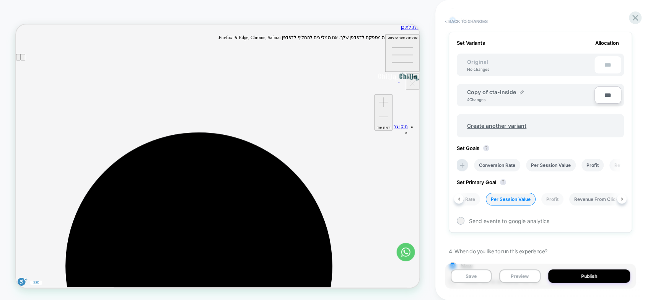
scroll to position [0, 24]
click at [621, 199] on icon at bounding box center [622, 198] width 3 height 3
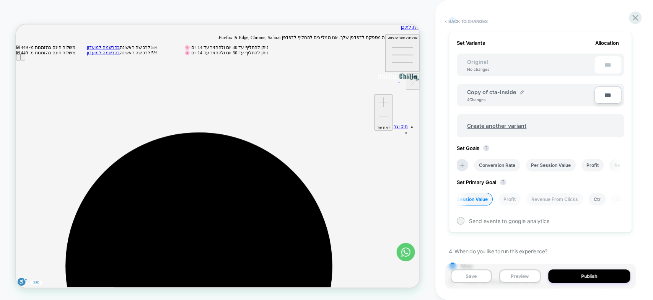
scroll to position [0, 67]
click at [597, 197] on li "Ctr" at bounding box center [596, 199] width 17 height 13
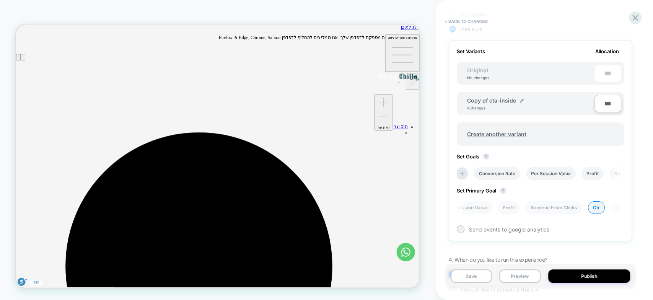
scroll to position [265, 0]
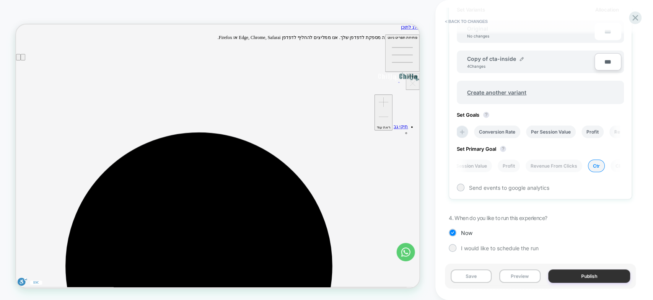
click at [591, 275] on button "Publish" at bounding box center [589, 275] width 82 height 13
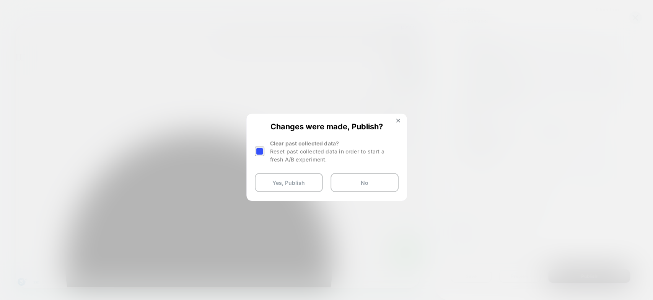
click at [262, 151] on div at bounding box center [260, 152] width 10 height 10
click at [294, 184] on button "Yes, Publish" at bounding box center [289, 182] width 68 height 19
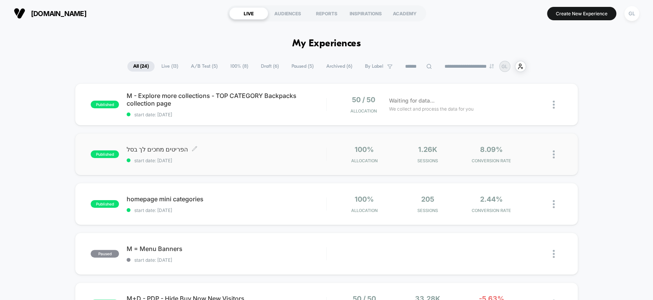
click at [157, 150] on span "הפריטים מחכים לך בסל Click to edit experience details" at bounding box center [226, 149] width 199 height 8
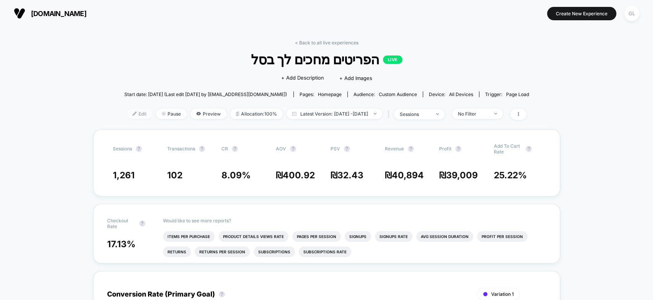
click at [127, 110] on span "Edit" at bounding box center [139, 114] width 25 height 10
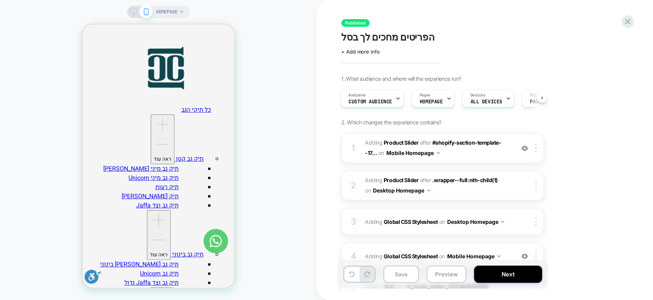
scroll to position [375, 0]
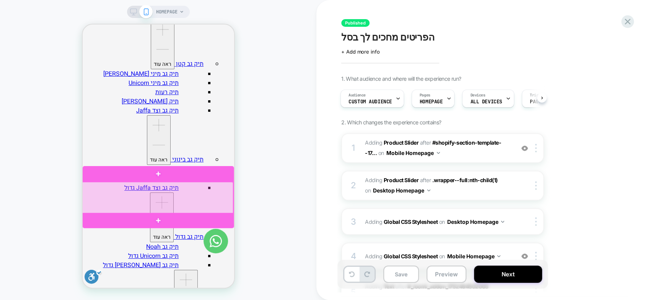
click at [209, 183] on div at bounding box center [157, 198] width 152 height 32
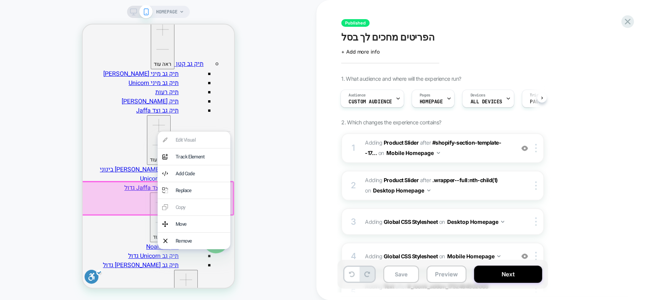
click at [209, 182] on div at bounding box center [193, 182] width 73 height 0
click at [189, 228] on div "Move" at bounding box center [200, 223] width 50 height 7
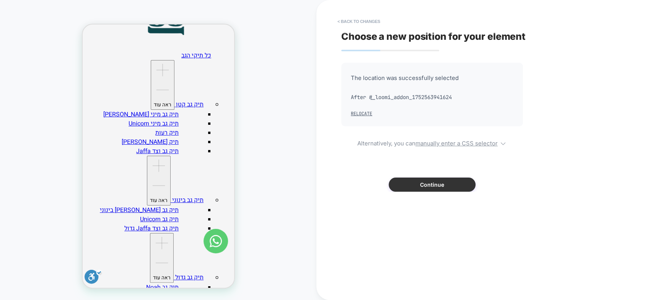
scroll to position [334, 0]
click at [428, 188] on button "Continue" at bounding box center [432, 185] width 87 height 14
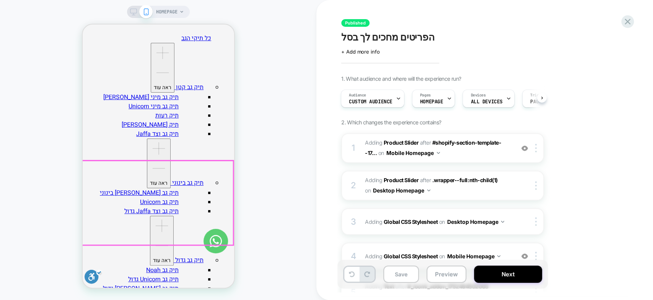
scroll to position [373, 0]
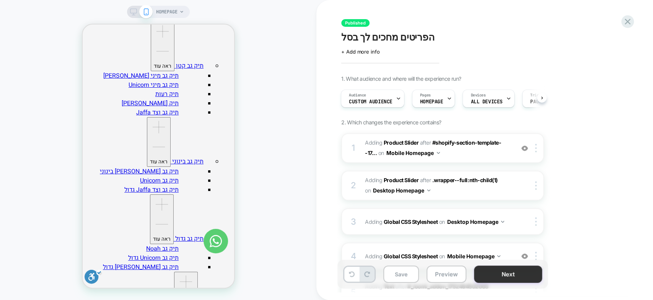
click at [504, 276] on button "Next" at bounding box center [508, 274] width 68 height 17
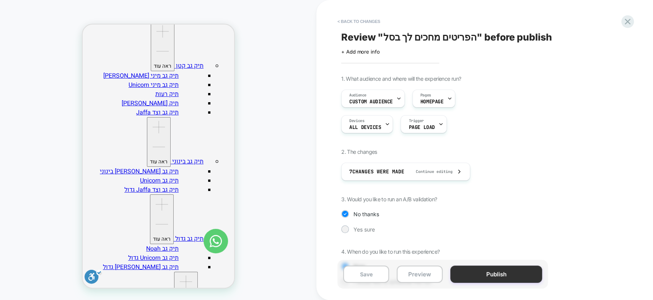
scroll to position [185, 0]
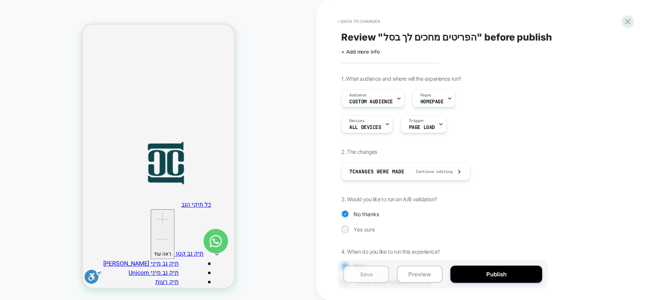
click at [370, 272] on button "Save" at bounding box center [366, 274] width 46 height 17
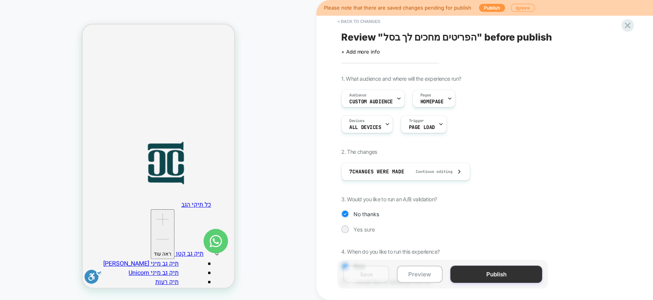
click at [490, 274] on button "Publish" at bounding box center [496, 274] width 92 height 17
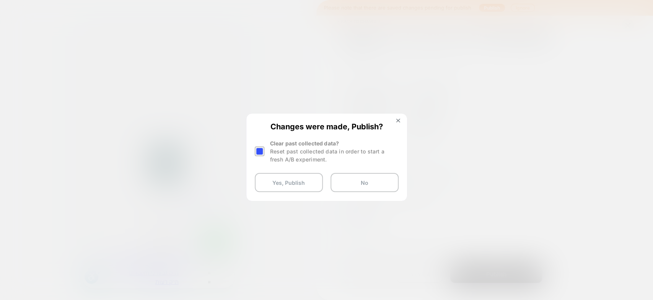
click at [260, 152] on div at bounding box center [260, 152] width 10 height 10
click at [279, 181] on button "Yes, Publish" at bounding box center [289, 182] width 68 height 19
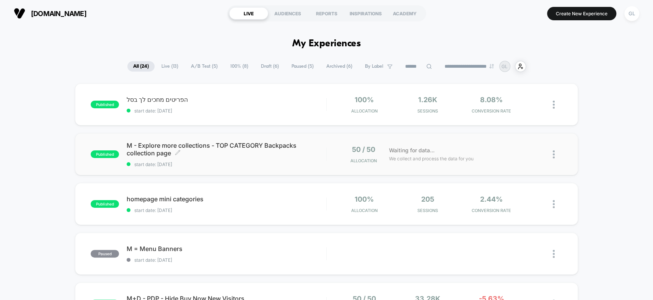
click at [194, 147] on span "M - Explore more collections - TOP CATEGORY Backpacks collection page Click to …" at bounding box center [226, 149] width 199 height 15
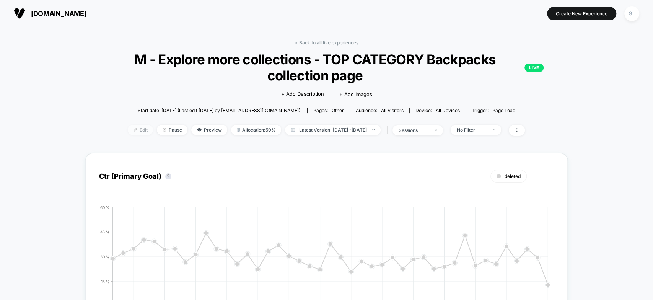
click at [128, 132] on span "Edit" at bounding box center [140, 130] width 25 height 10
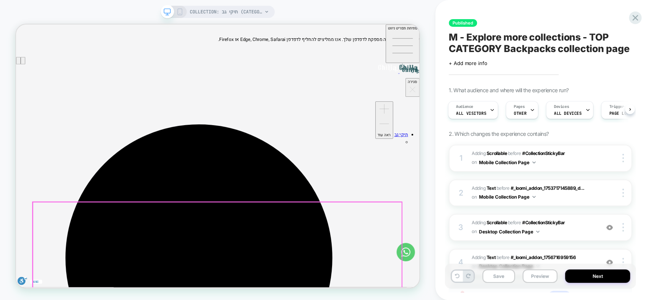
scroll to position [34, 0]
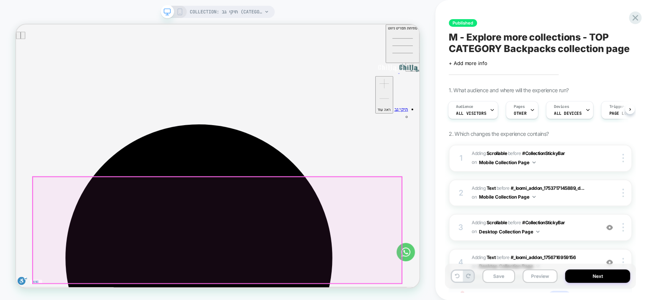
click at [179, 10] on icon at bounding box center [179, 11] width 7 height 7
click at [190, 10] on span "COLLECTION: תיקי גב (Category)" at bounding box center [226, 12] width 73 height 12
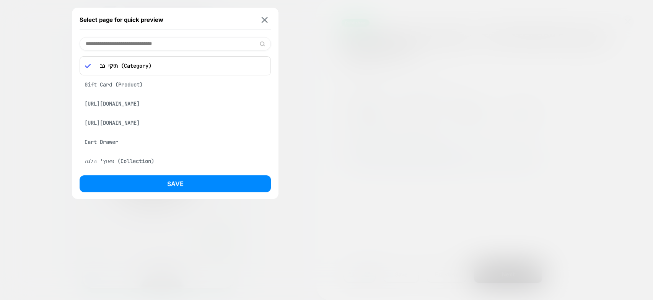
click at [264, 21] on div "COLLECTION: תיקי גב (Category) Select page for quick preview תיקי גב (Category)…" at bounding box center [326, 150] width 653 height 300
click at [259, 16] on div "COLLECTION: תיקי גב (Category) Select page for quick preview תיקי גב (Category)…" at bounding box center [326, 150] width 653 height 300
click at [266, 19] on div "COLLECTION: תיקי גב (Category) Select page for quick preview תיקי גב (Category)…" at bounding box center [326, 150] width 653 height 300
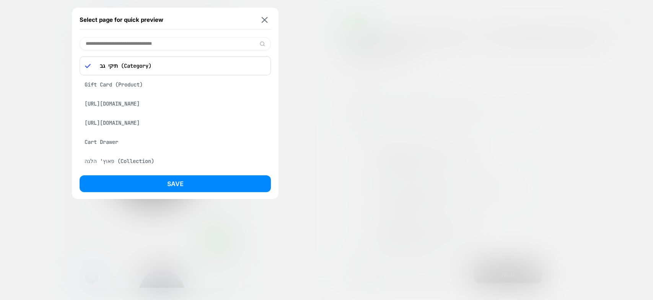
scroll to position [34, 0]
